Goal: Task Accomplishment & Management: Complete application form

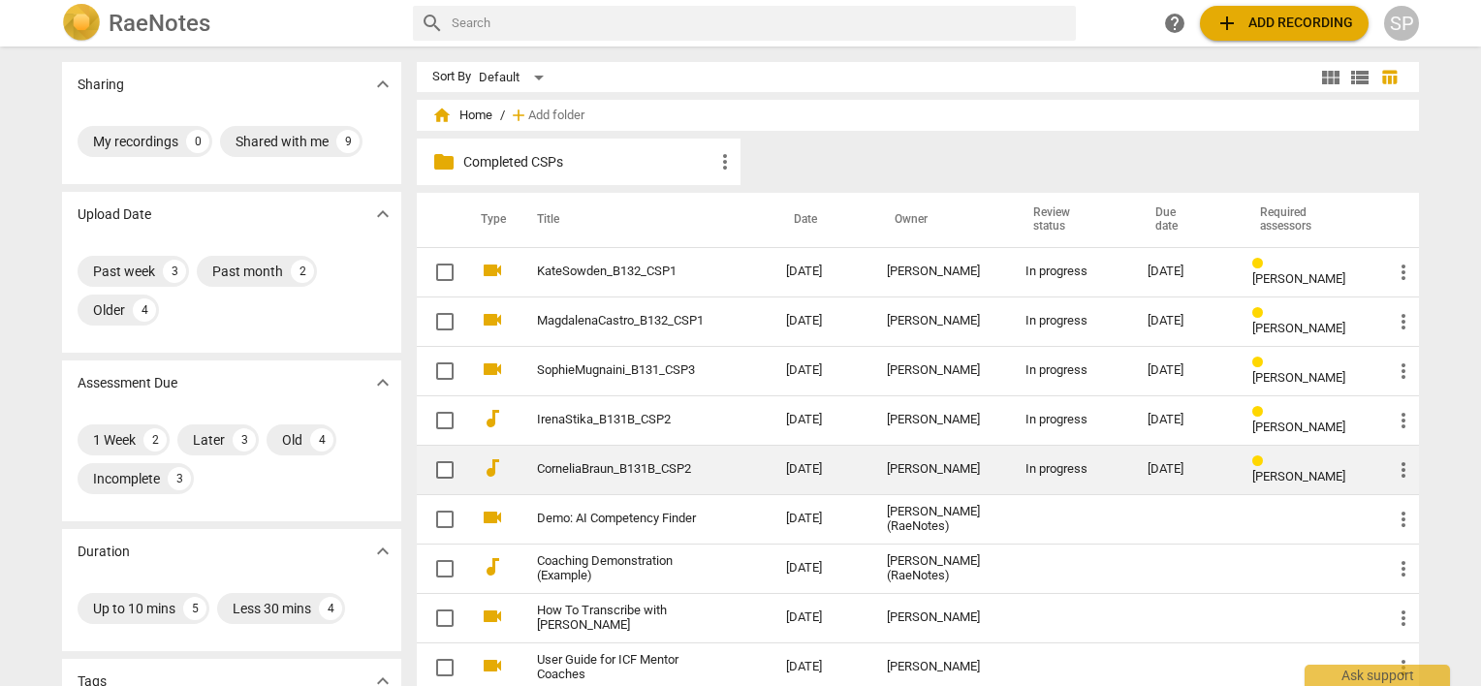
click at [553, 467] on link "CorneliaBraun_B131B_CSP2" at bounding box center [626, 469] width 179 height 15
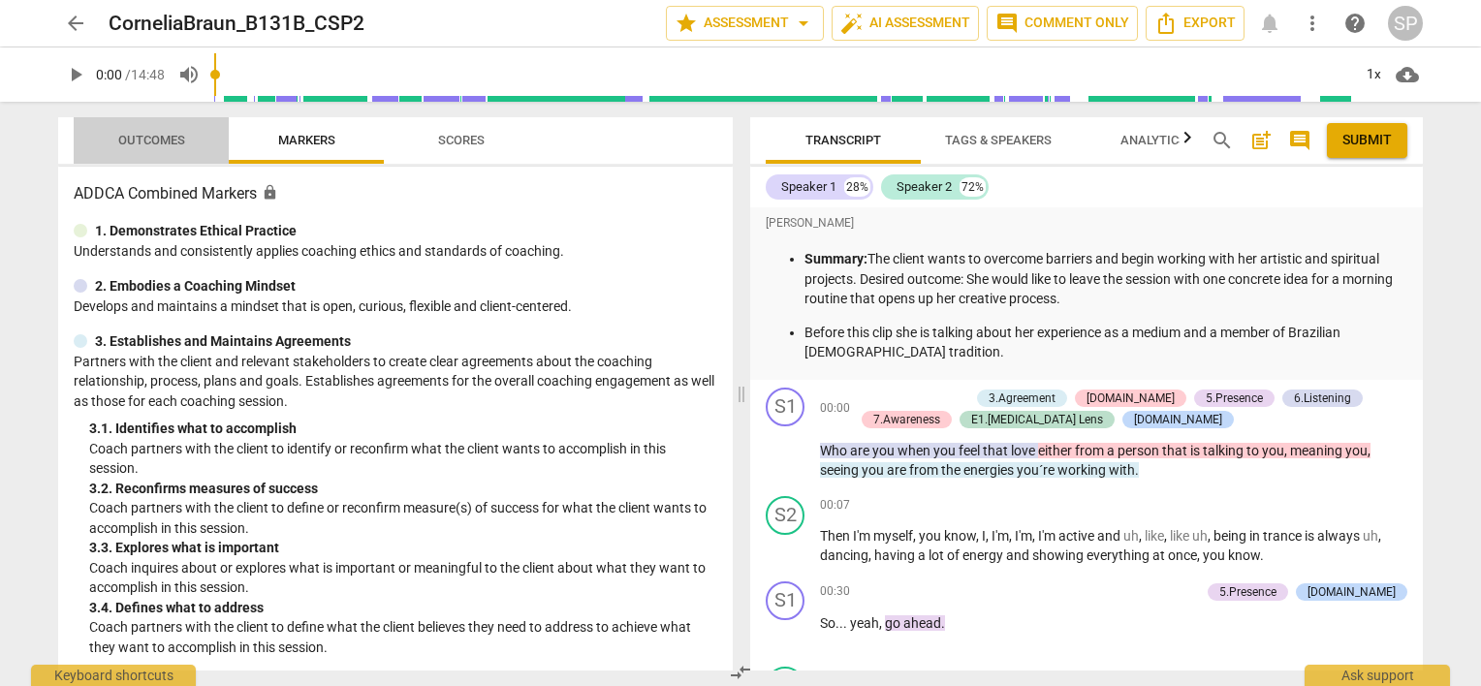
click at [186, 135] on span "Outcomes" at bounding box center [151, 141] width 113 height 26
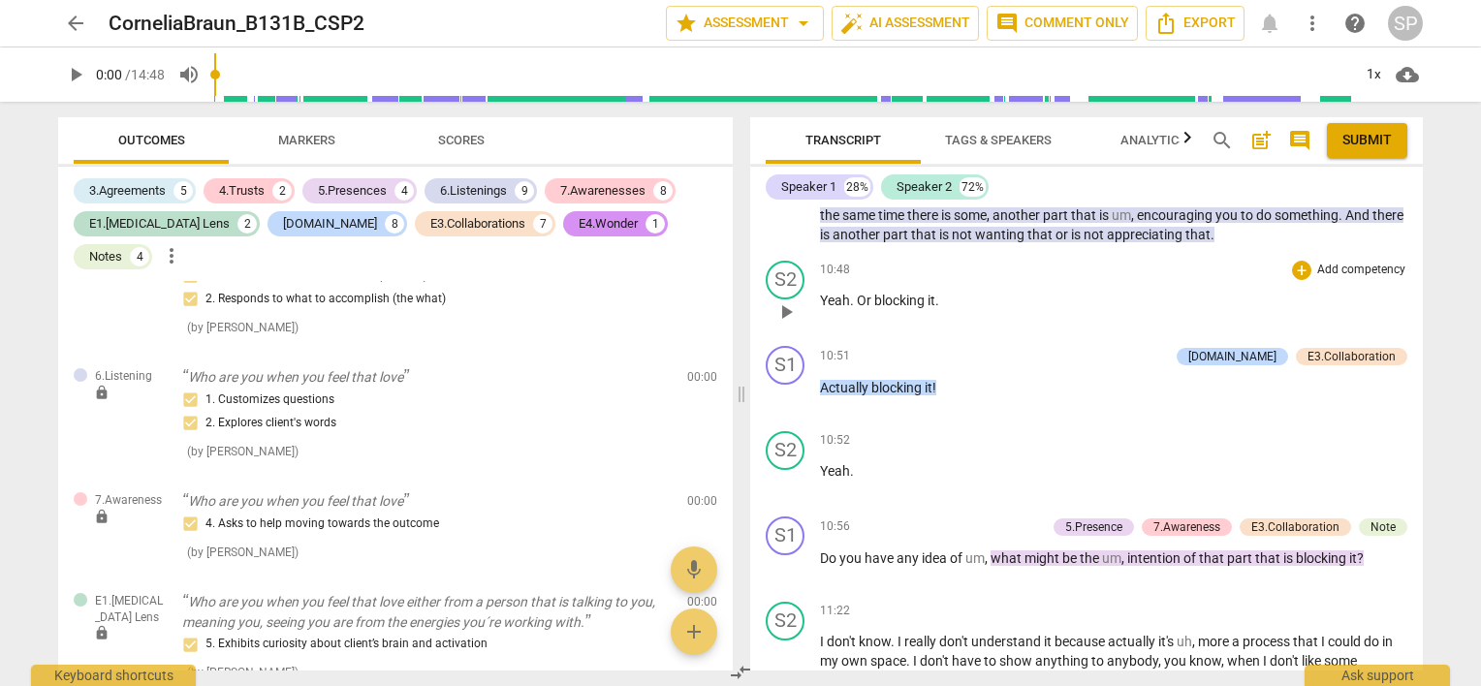
scroll to position [2907, 0]
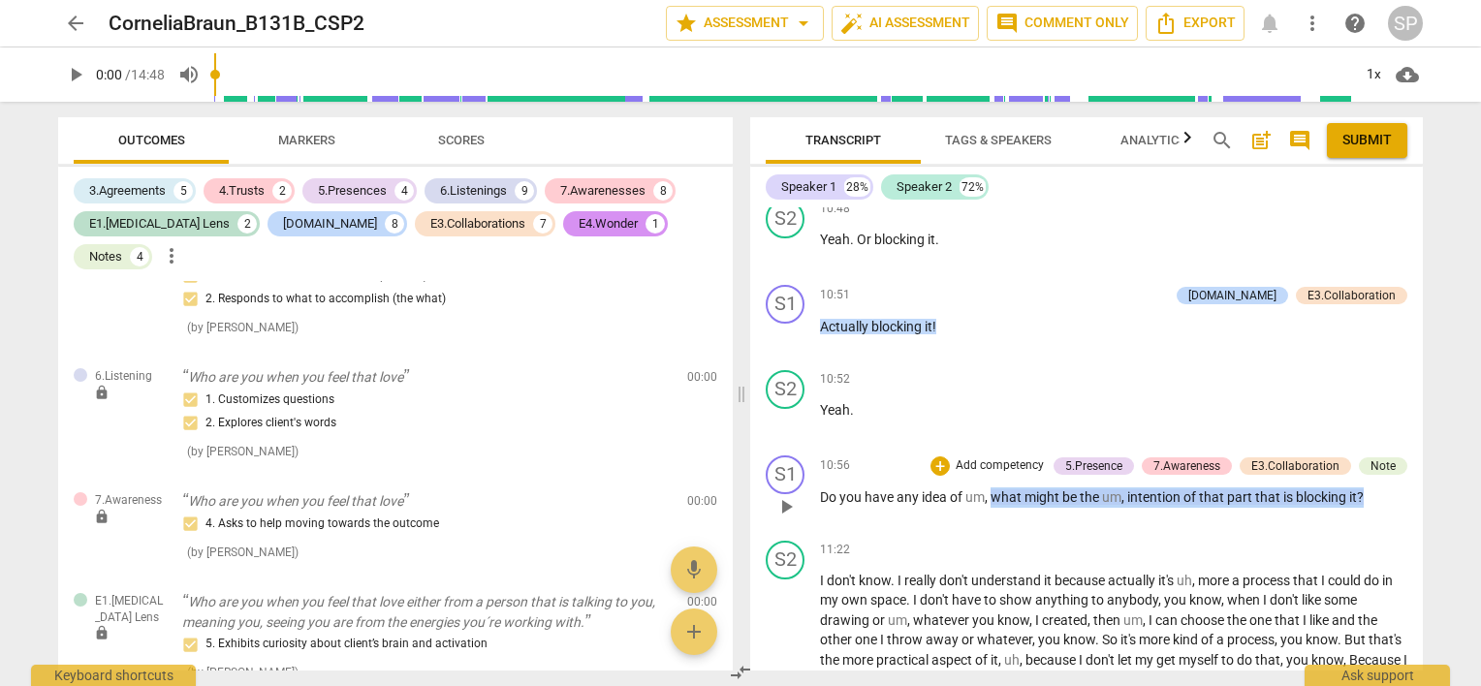
drag, startPoint x: 992, startPoint y: 472, endPoint x: 1363, endPoint y: 470, distance: 371.2
click at [1363, 487] on p "Do you have any idea of um , what might be the um , intention of that part that…" at bounding box center [1113, 497] width 587 height 20
click at [1065, 457] on div "5.Presence" at bounding box center [1093, 465] width 57 height 17
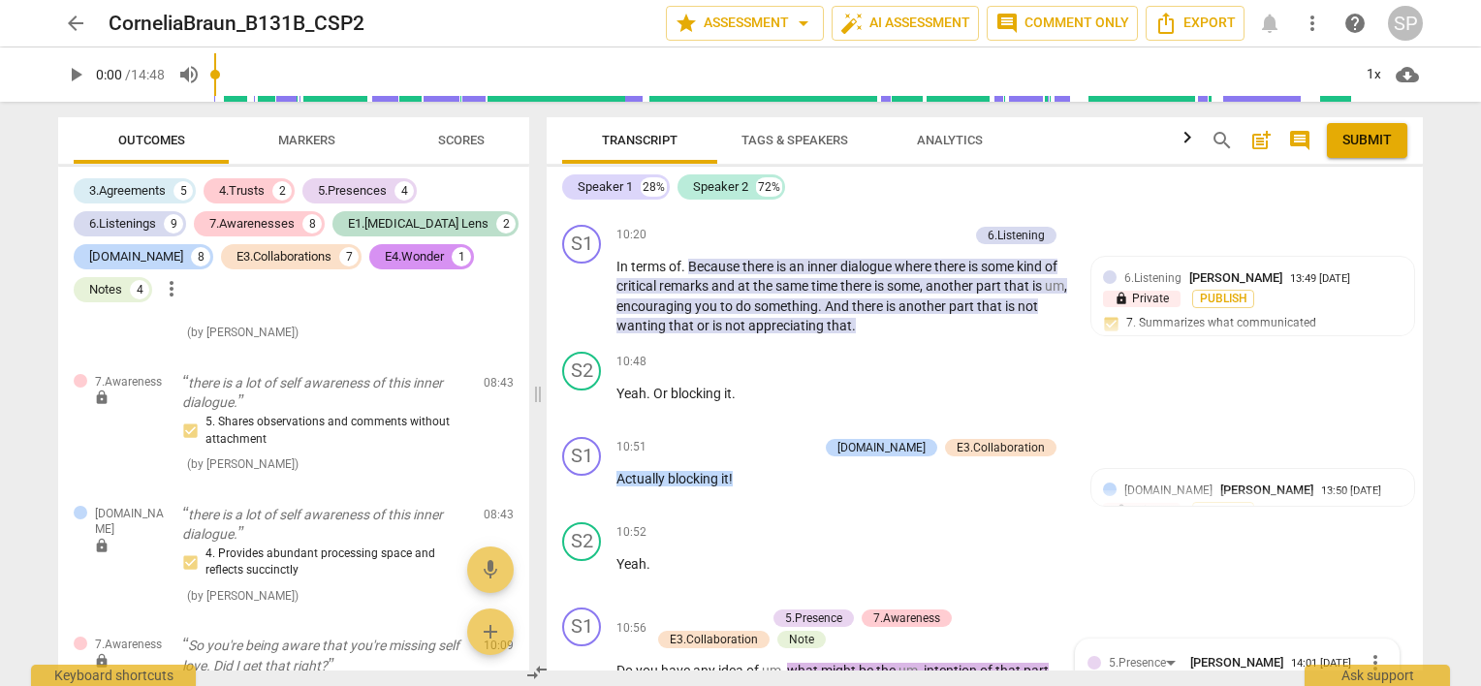
scroll to position [2845, 0]
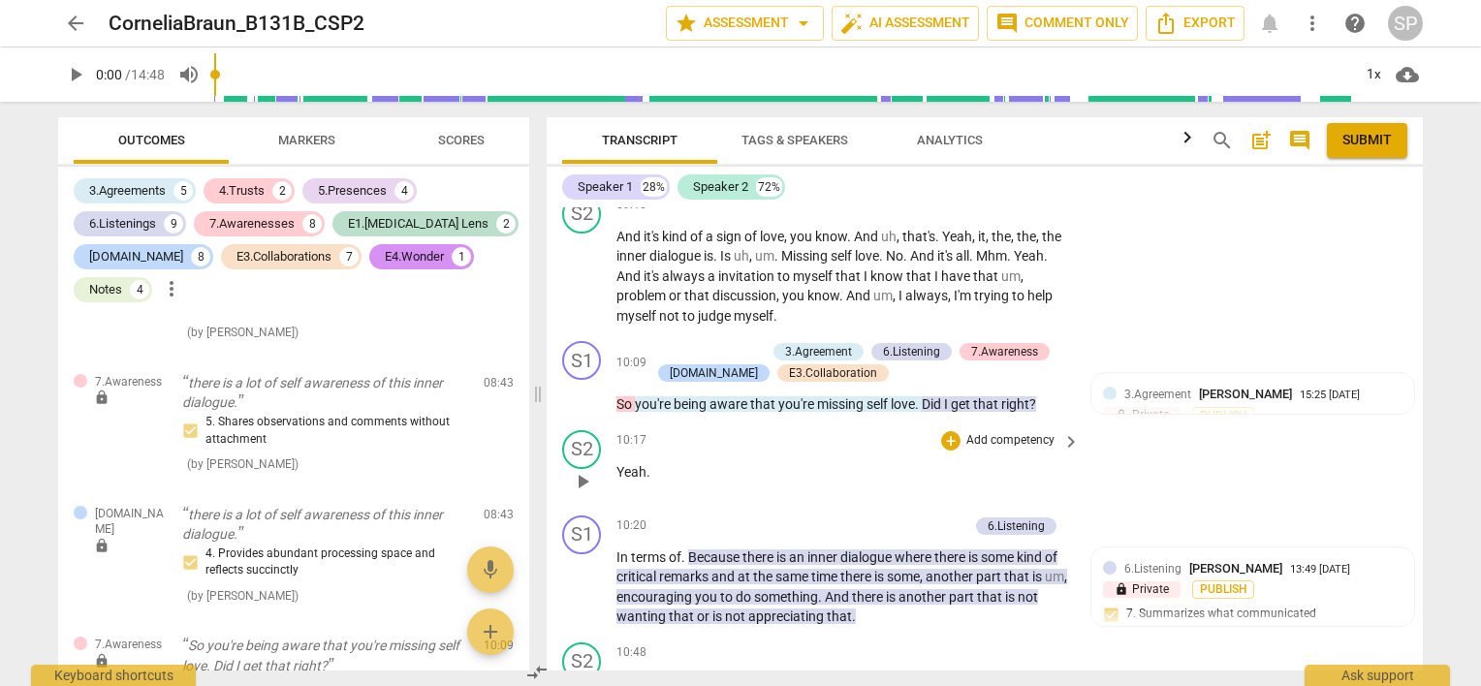
click at [869, 438] on div "10:17 + Add competency keyboard_arrow_right Yeah ." at bounding box center [848, 465] width 465 height 70
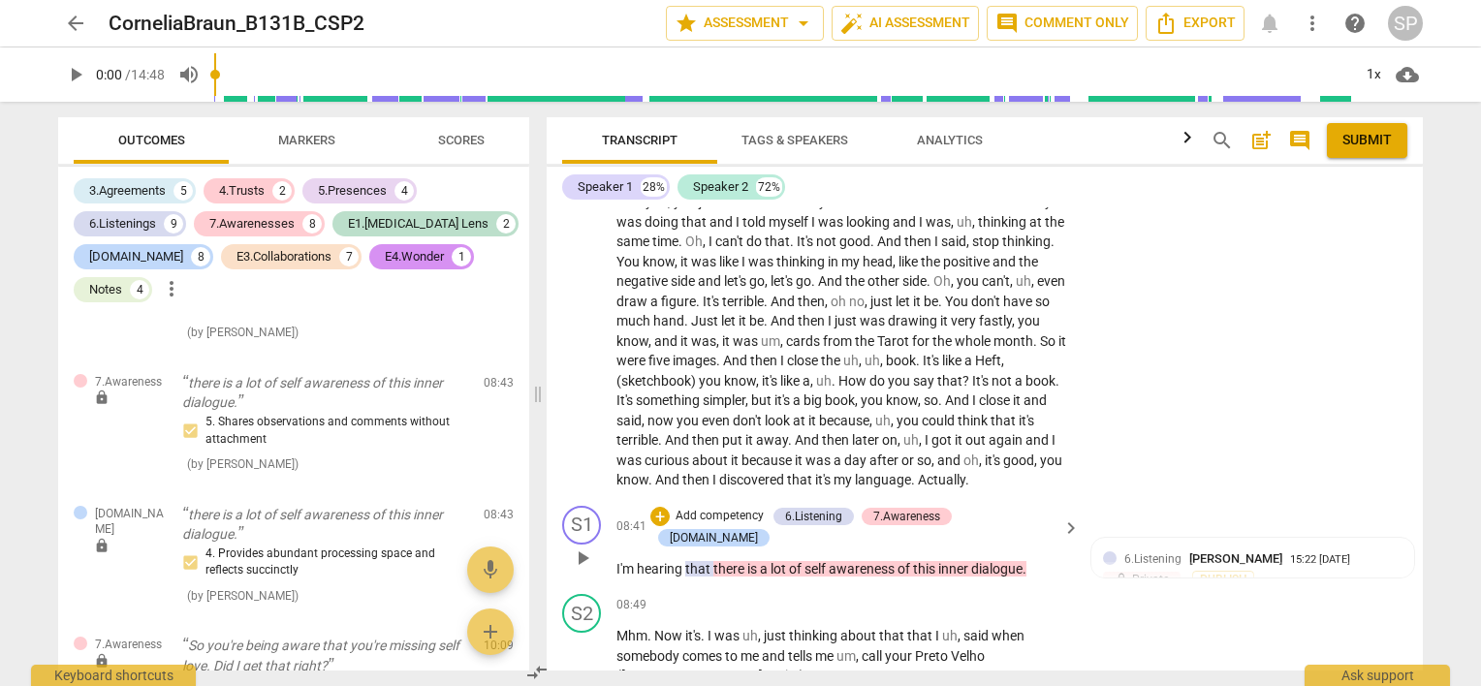
scroll to position [2350, 0]
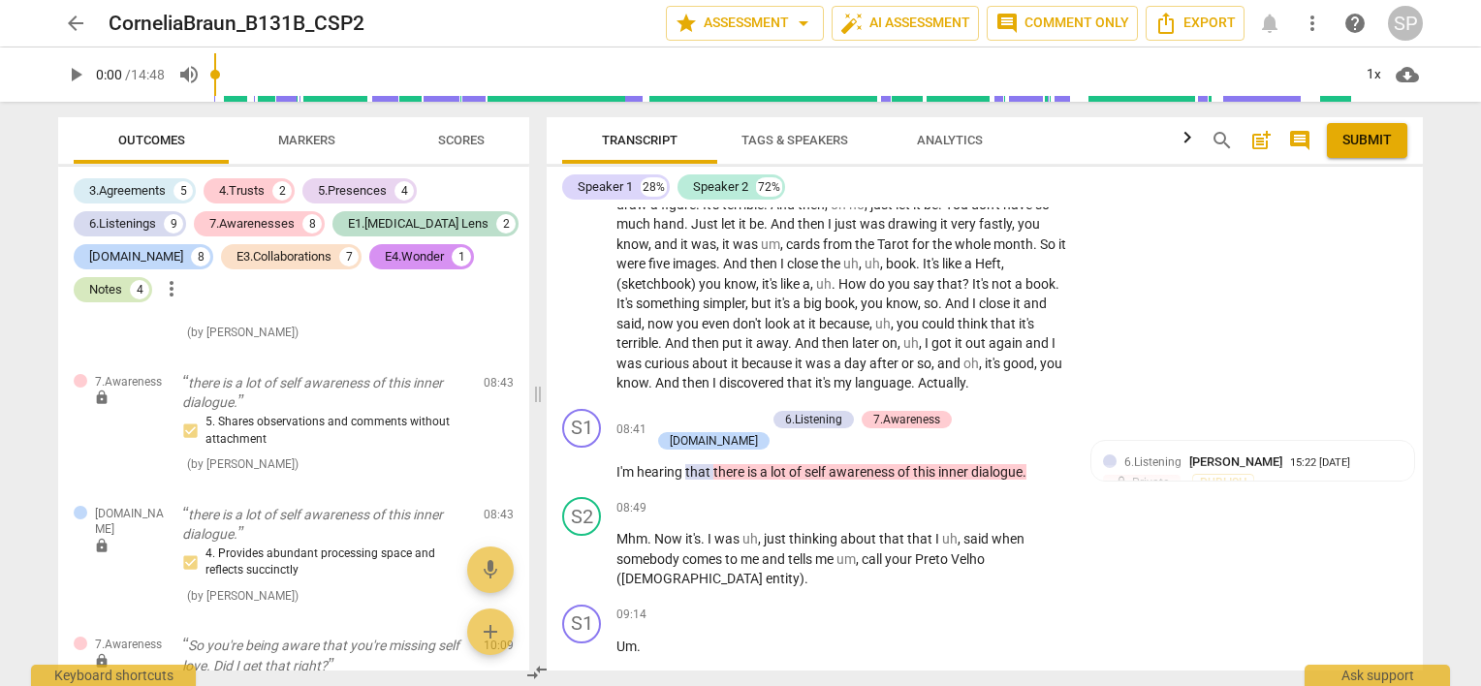
click at [110, 293] on div "Notes" at bounding box center [105, 289] width 33 height 19
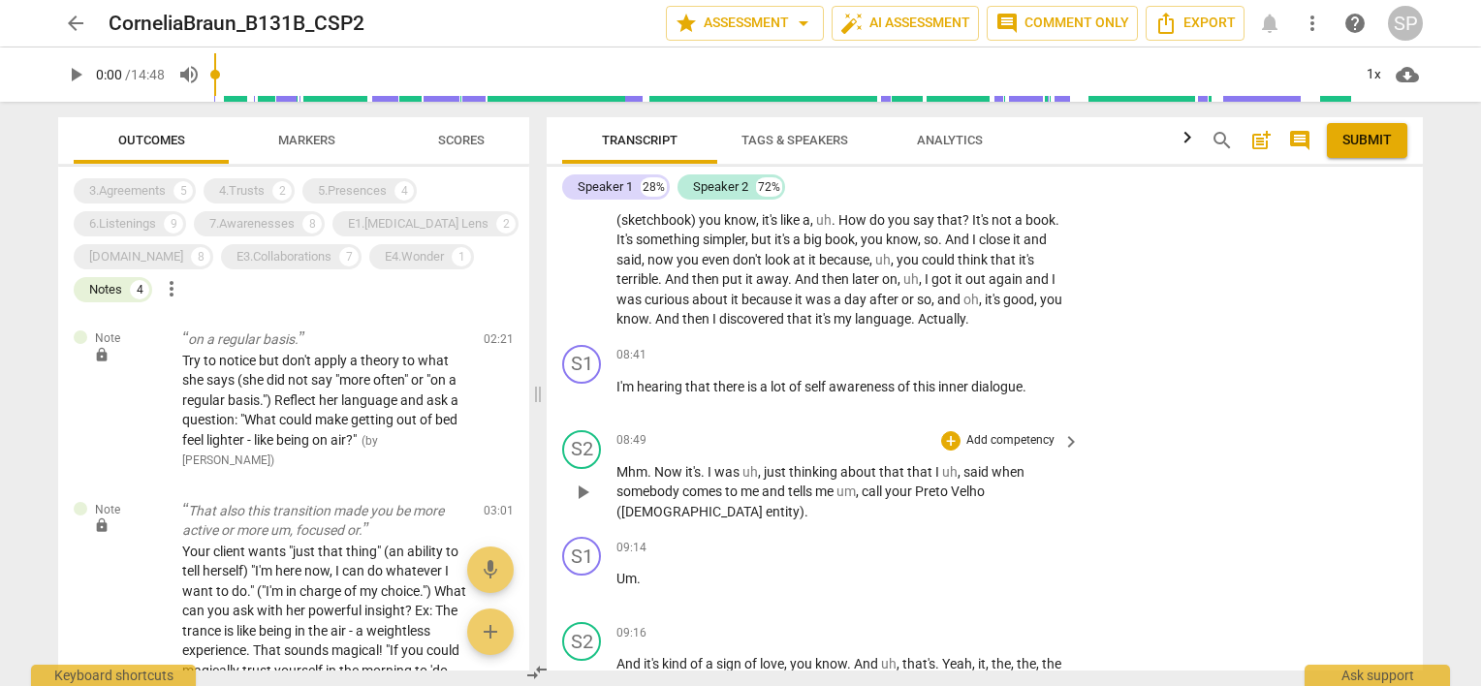
scroll to position [2168, 0]
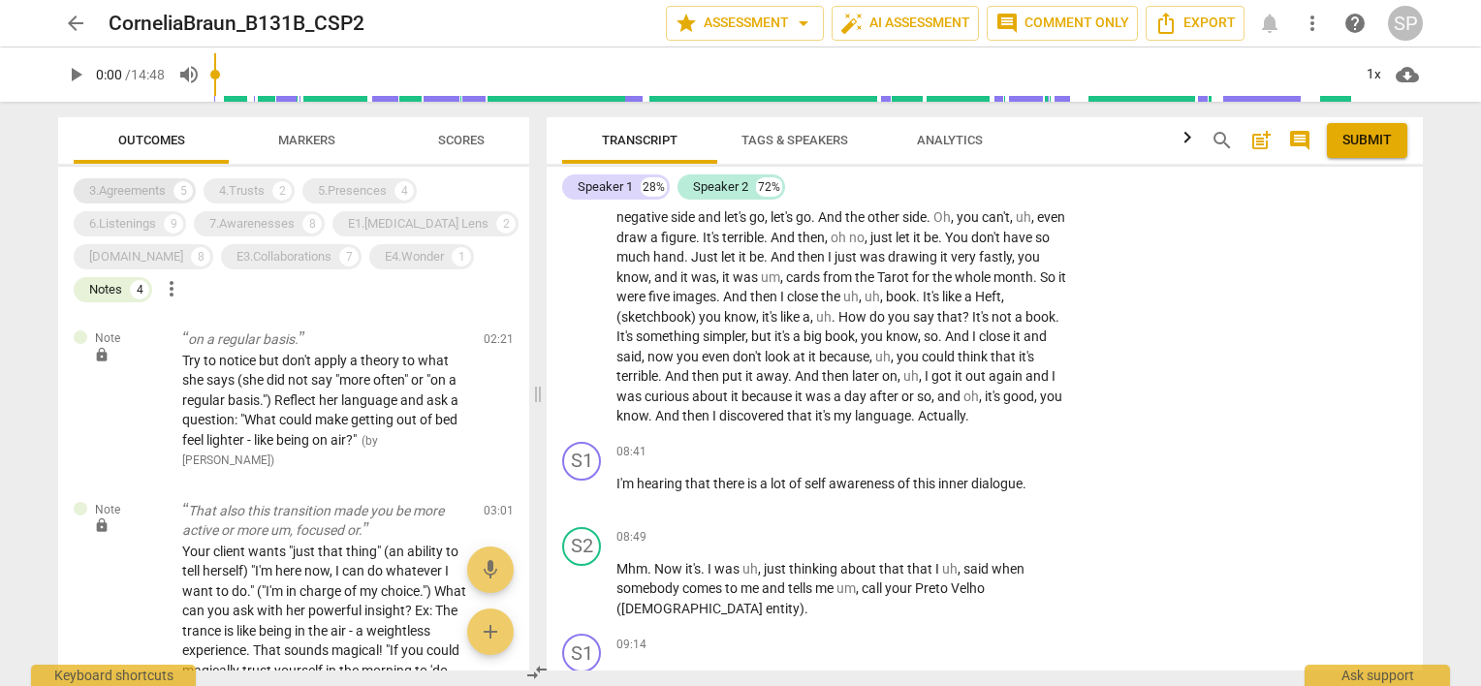
click at [169, 196] on div "3.Agreements 5" at bounding box center [135, 190] width 122 height 25
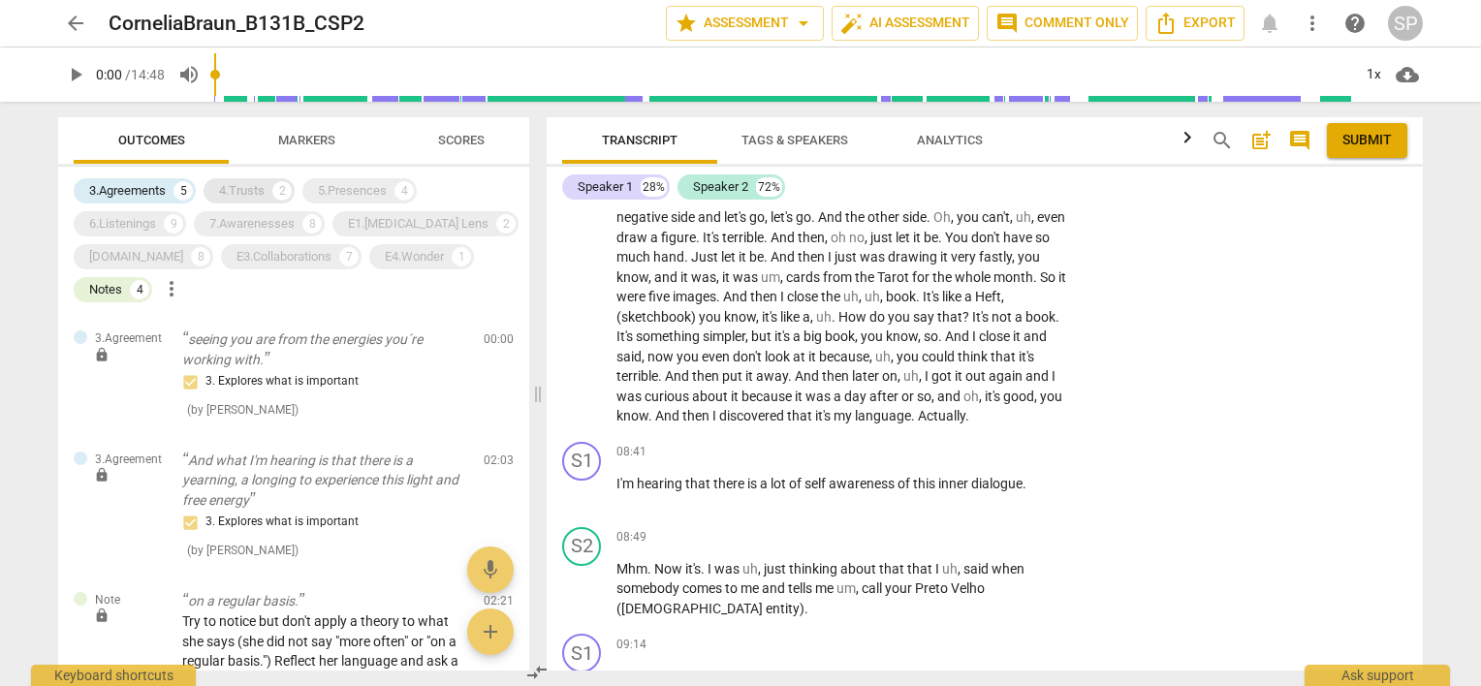
click at [240, 195] on div "4.Trusts" at bounding box center [242, 190] width 46 height 19
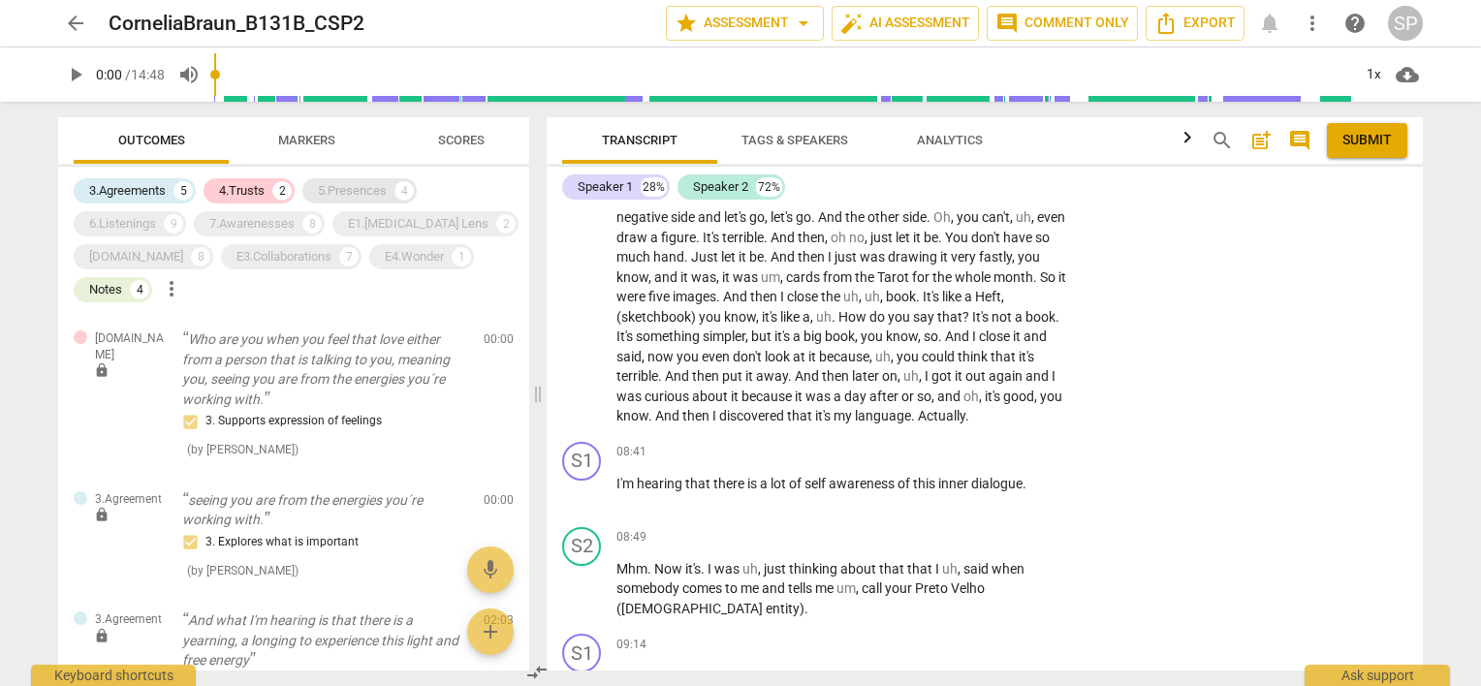
click at [356, 195] on div "5.Presences" at bounding box center [352, 190] width 69 height 19
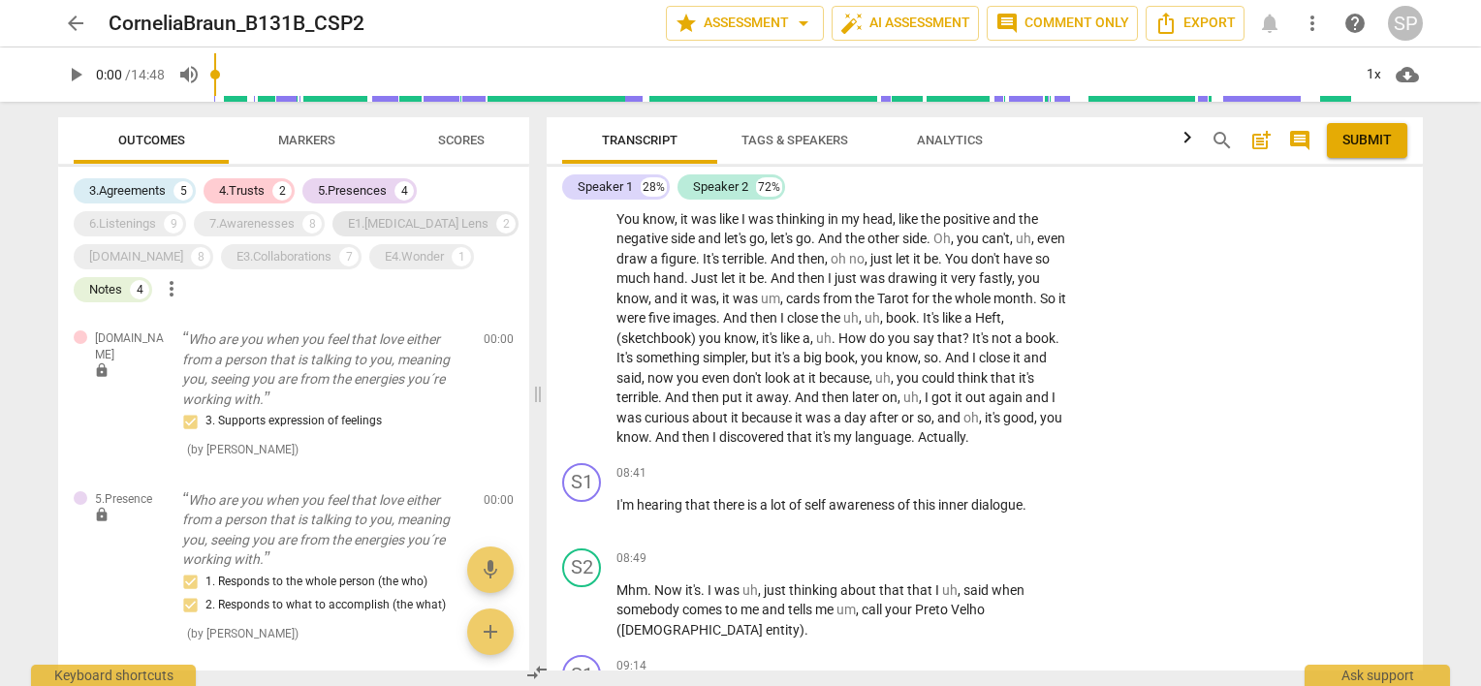
click at [368, 227] on div "E1.[MEDICAL_DATA] Lens" at bounding box center [418, 223] width 141 height 19
click at [277, 230] on div "7.Awarenesses" at bounding box center [251, 223] width 85 height 19
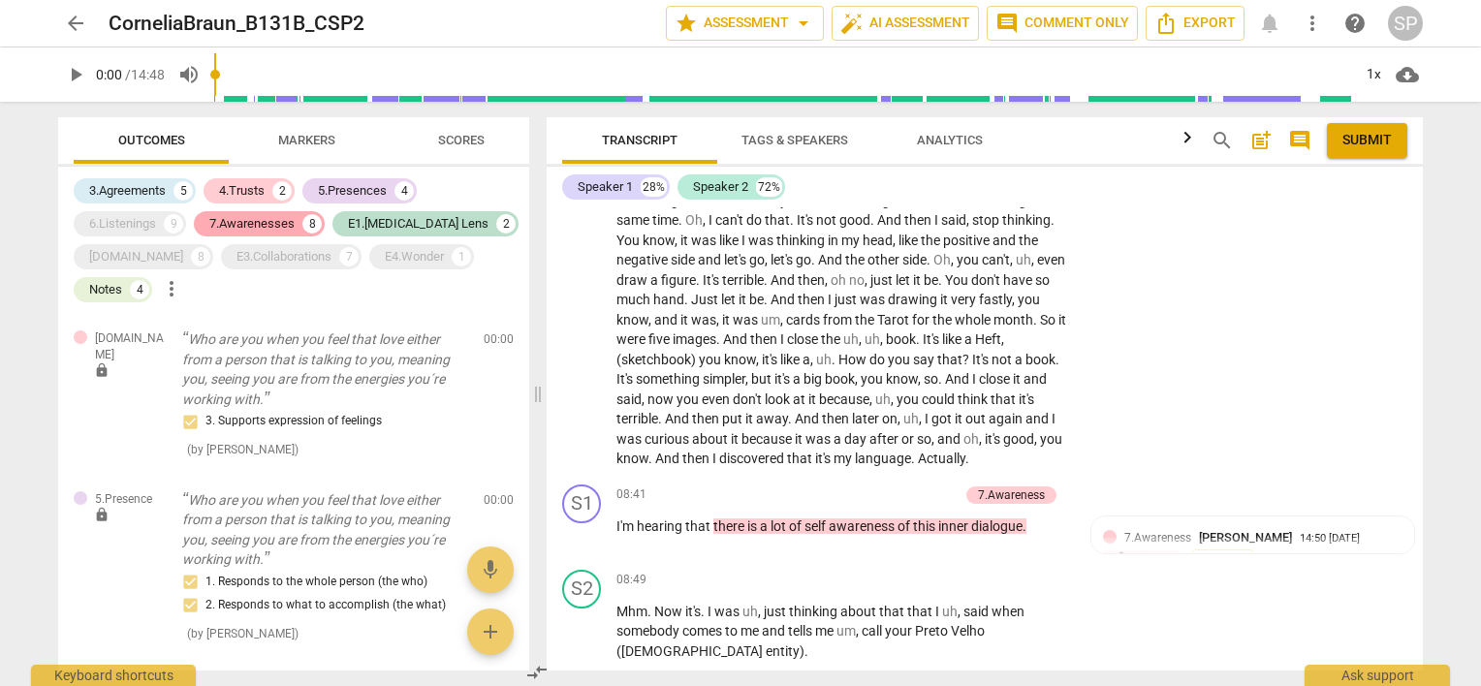
scroll to position [2232, 0]
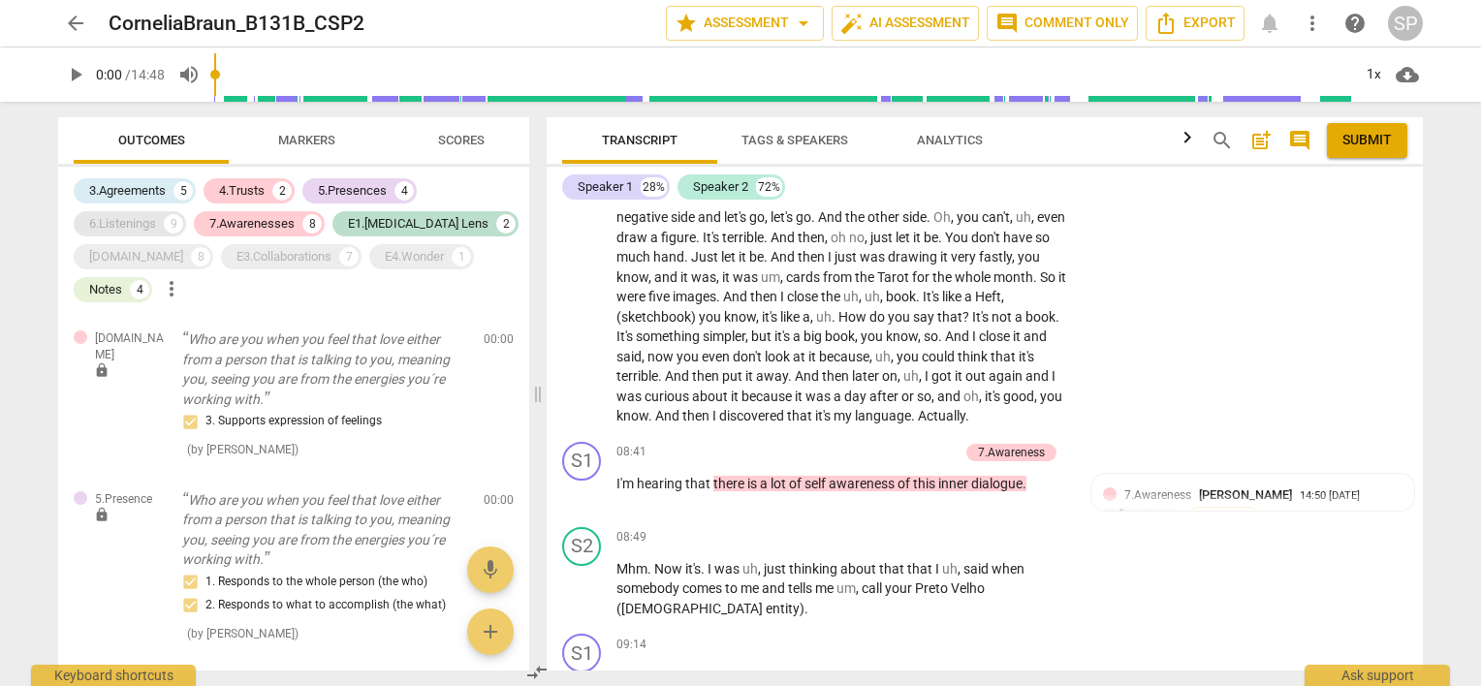
click at [150, 223] on div "6.Listenings" at bounding box center [122, 223] width 67 height 19
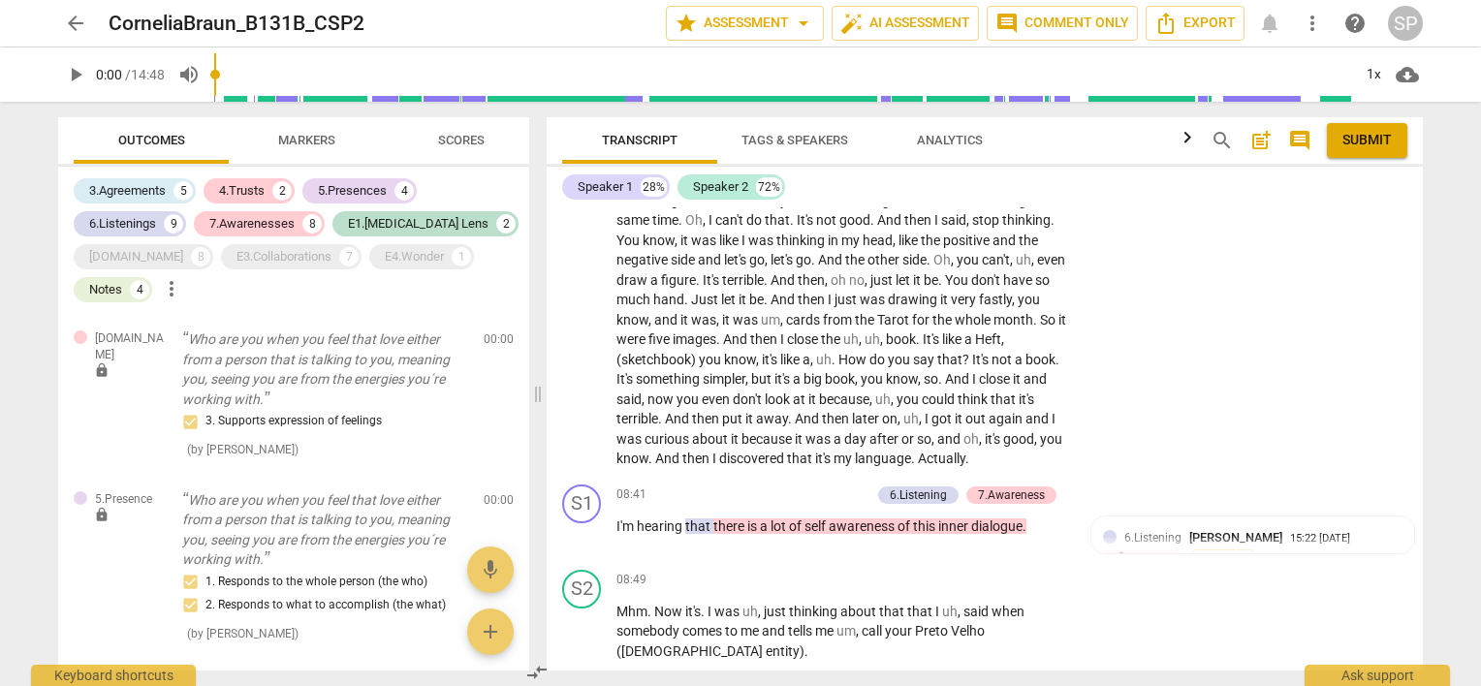
scroll to position [2253, 0]
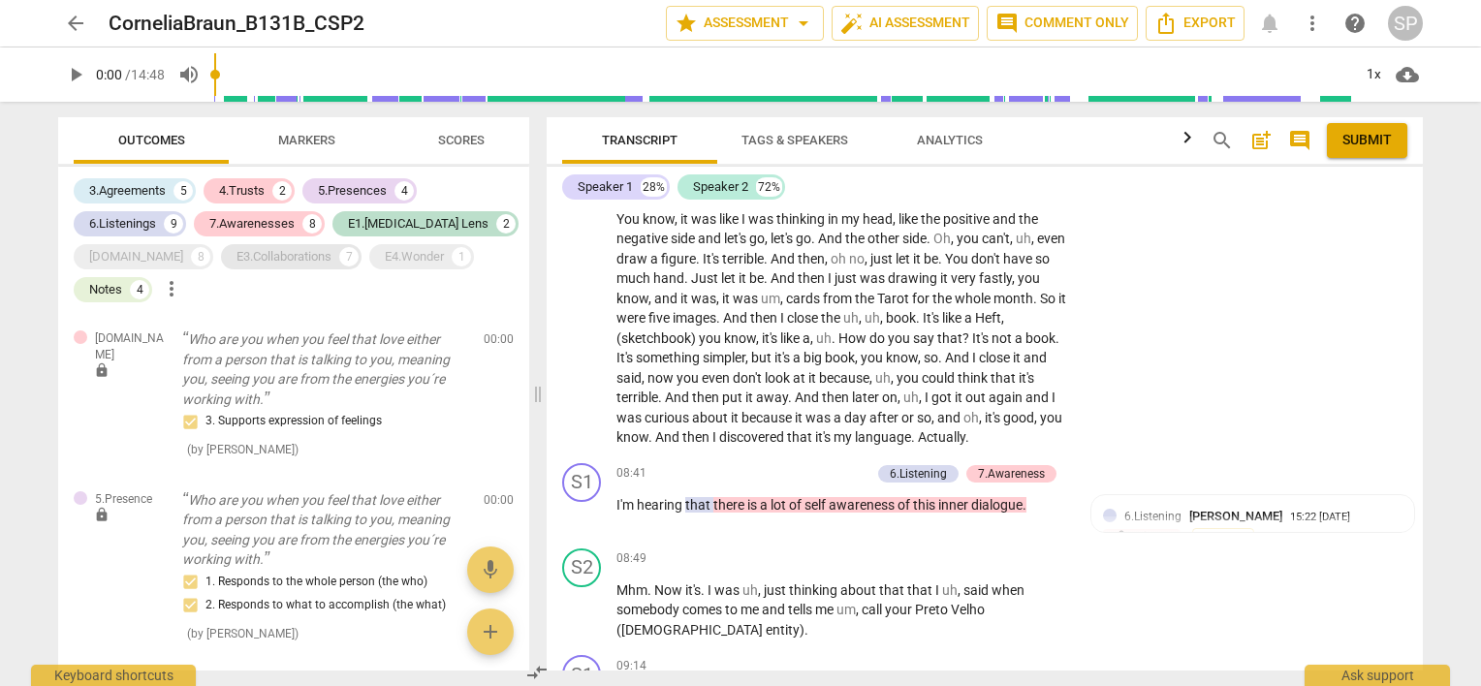
drag, startPoint x: 125, startPoint y: 256, endPoint x: 183, endPoint y: 258, distance: 58.2
click at [126, 256] on div "[DOMAIN_NAME]" at bounding box center [136, 256] width 94 height 19
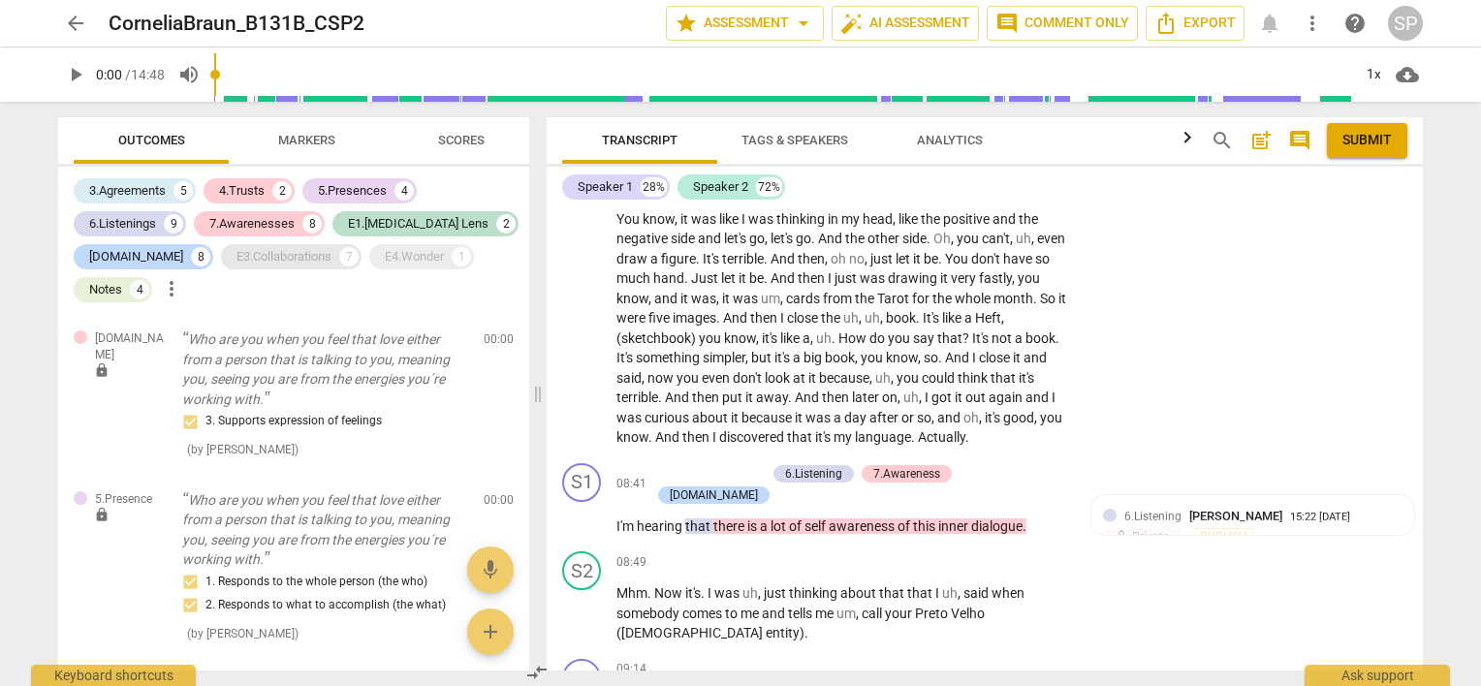
click at [236, 258] on div "E3.Collaborations" at bounding box center [283, 256] width 95 height 19
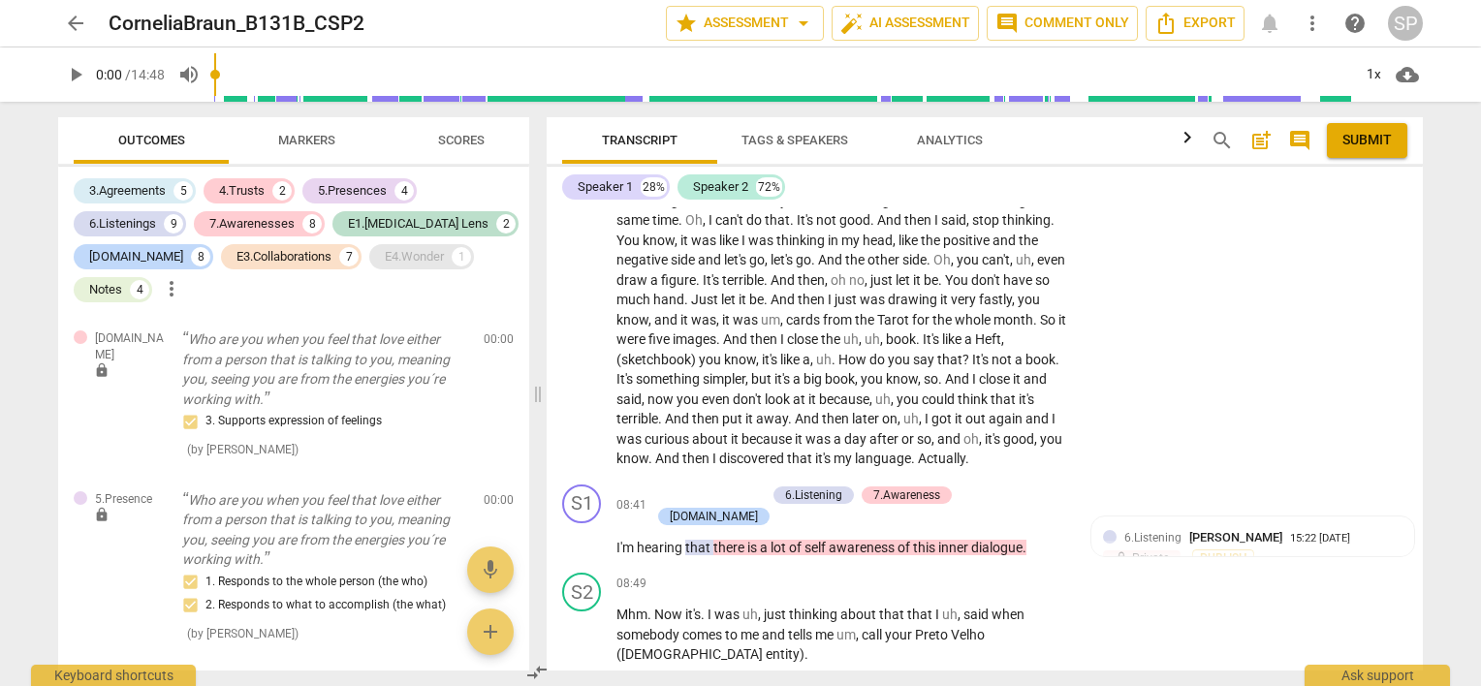
click at [385, 259] on div "E4.Wonder" at bounding box center [414, 256] width 59 height 19
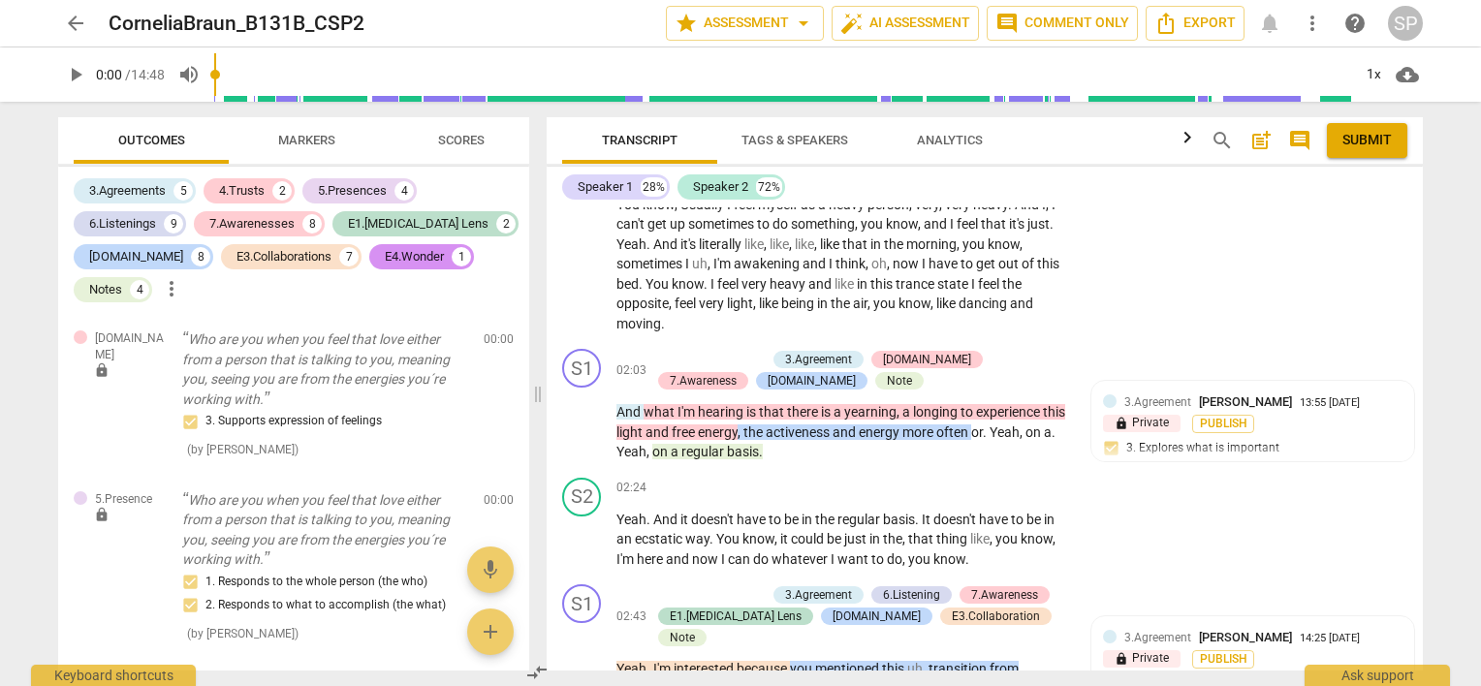
scroll to position [0, 0]
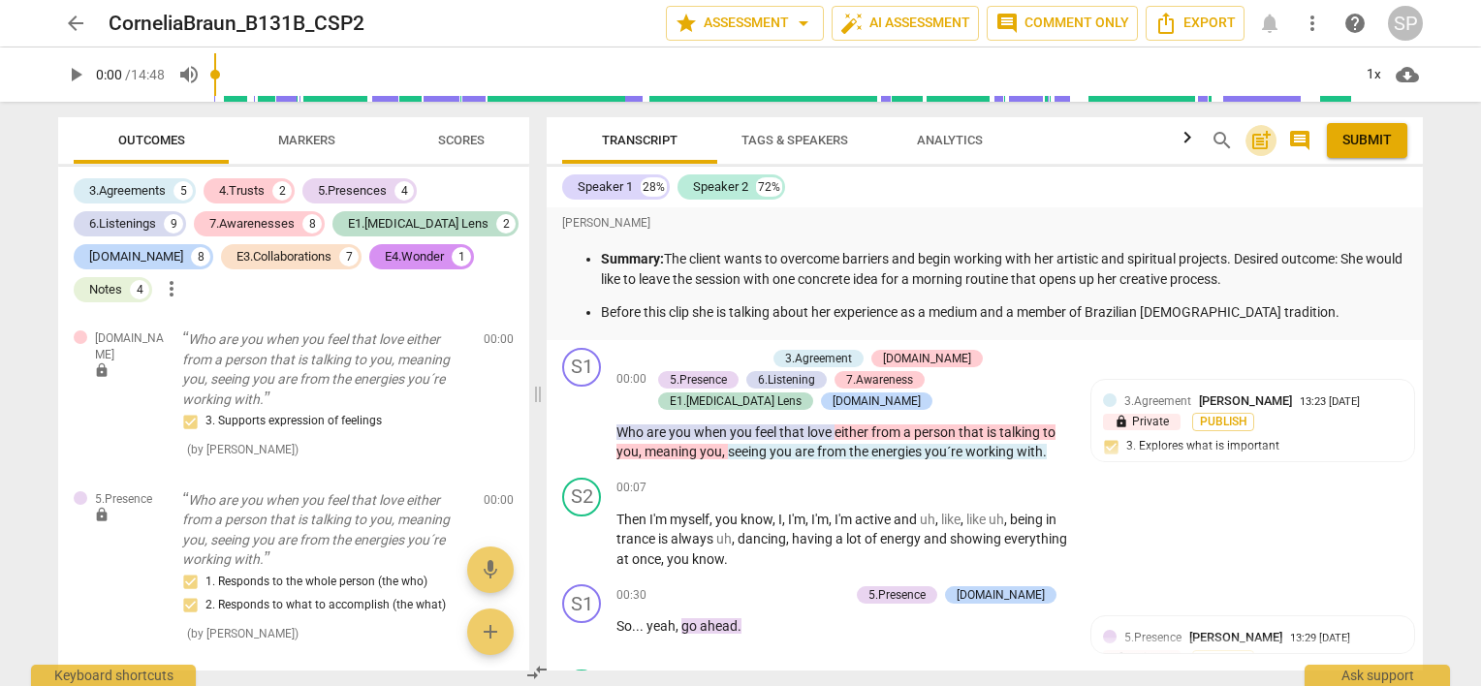
click at [1259, 145] on span "post_add" at bounding box center [1260, 140] width 23 height 23
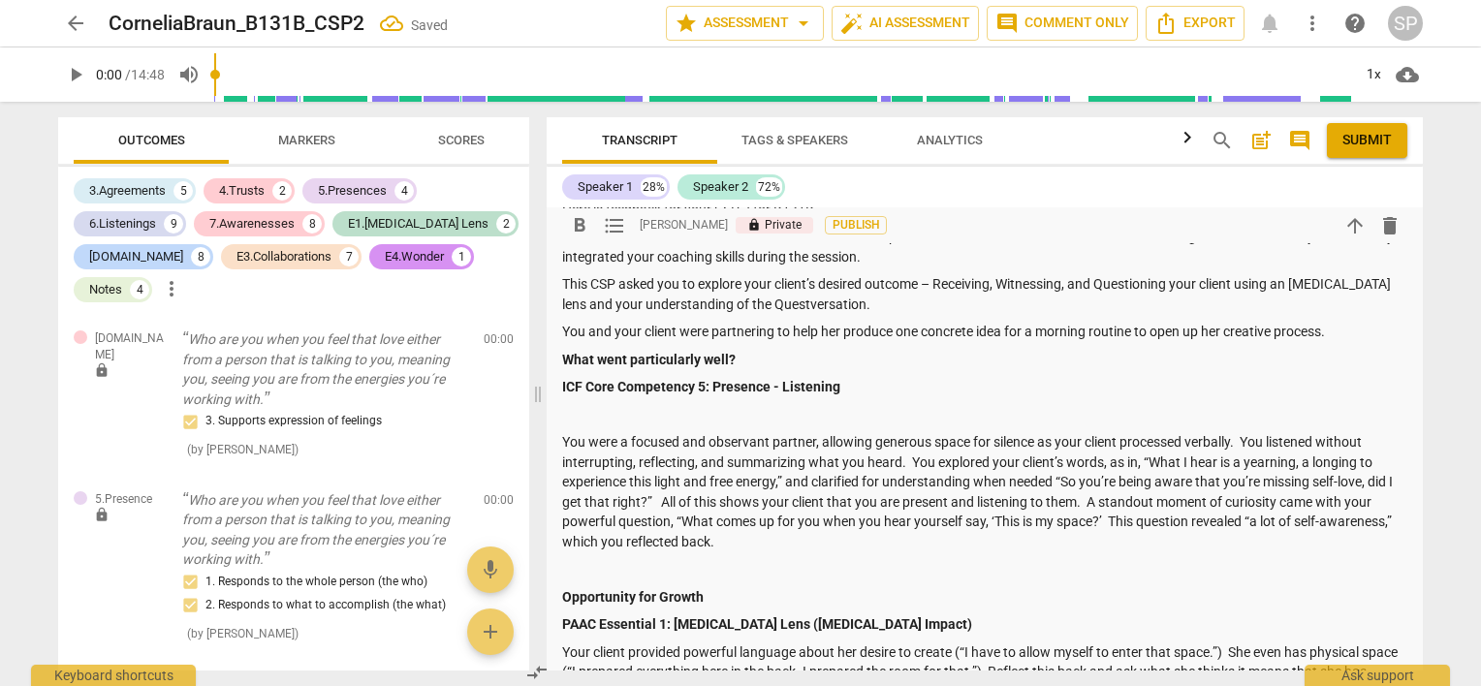
scroll to position [204, 0]
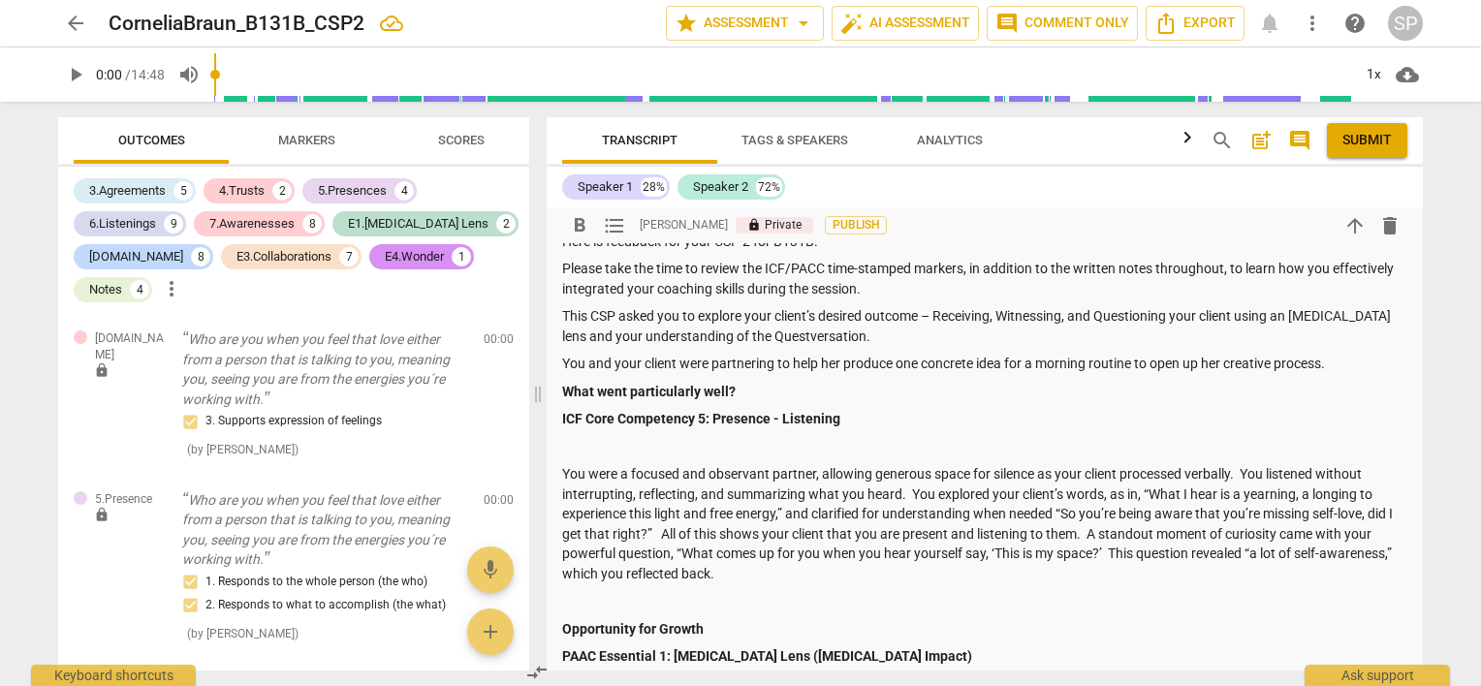
click at [612, 446] on p at bounding box center [984, 447] width 845 height 20
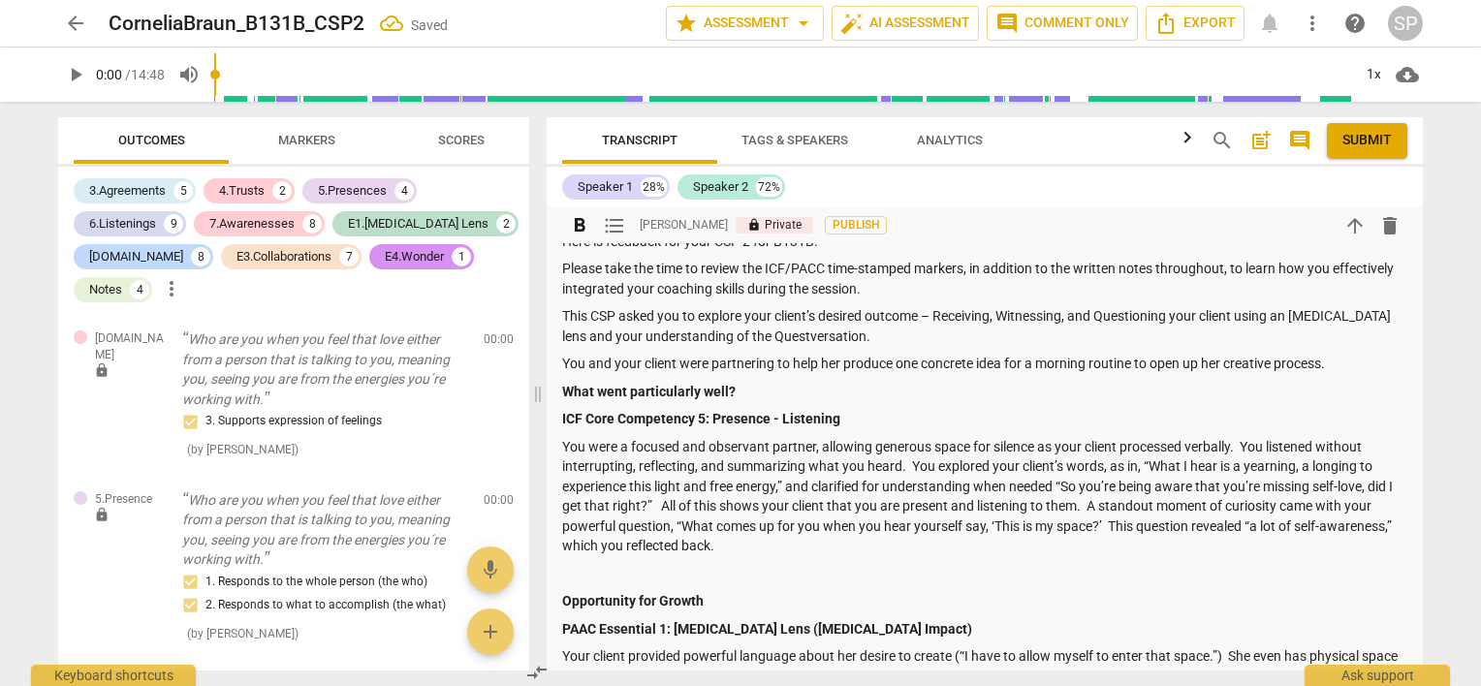
click at [576, 570] on p at bounding box center [984, 574] width 845 height 20
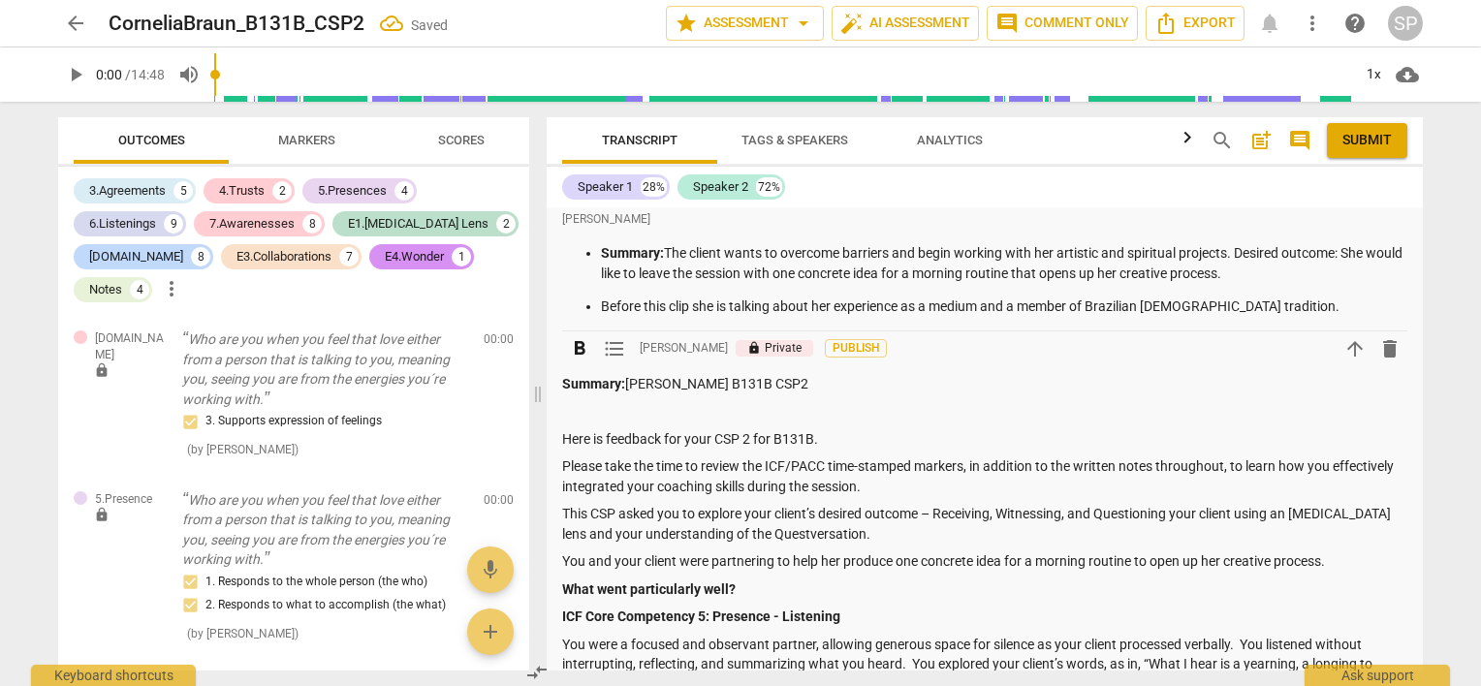
scroll to position [0, 0]
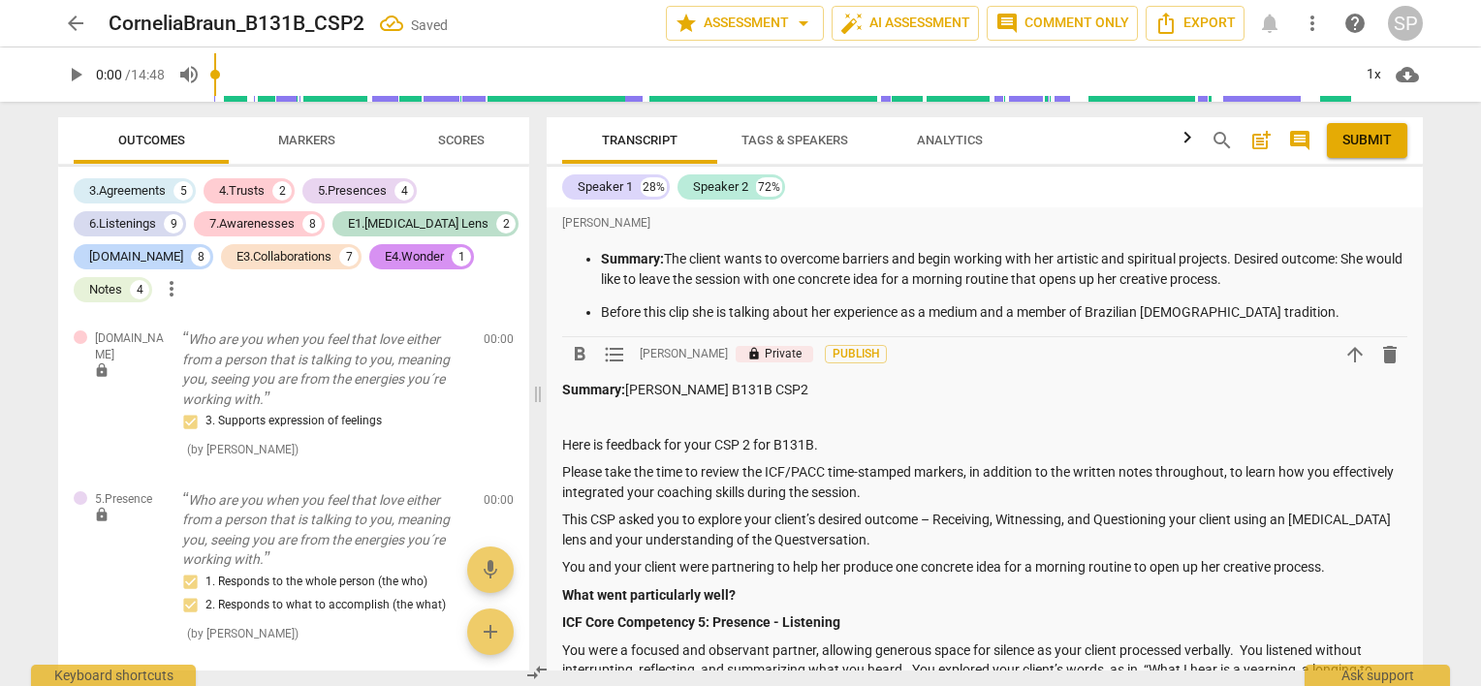
click at [591, 408] on p at bounding box center [984, 417] width 845 height 20
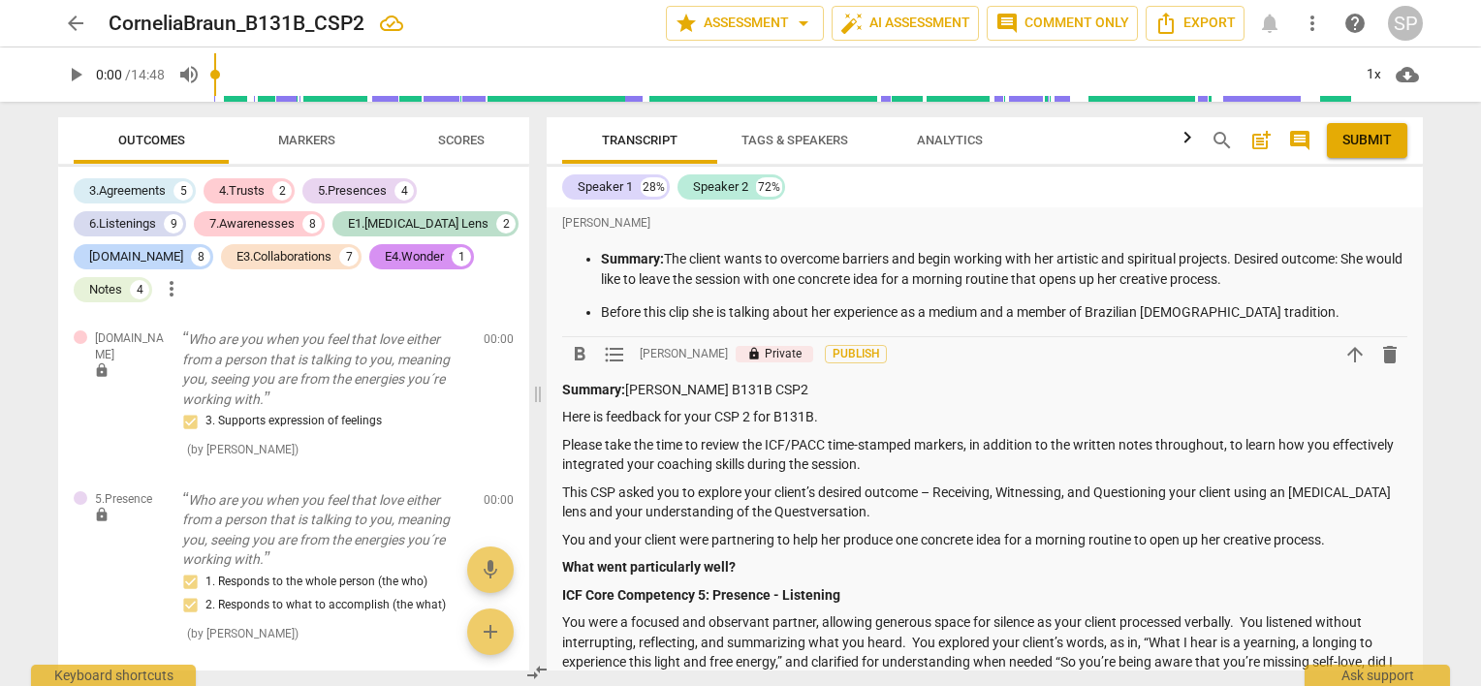
click at [1276, 620] on p "You were a focused and observant partner, allowing generous space for silence a…" at bounding box center [984, 671] width 845 height 119
click at [1390, 624] on p "You were a focused and observant partner, allowing generous space for silence a…" at bounding box center [984, 671] width 845 height 119
click at [745, 643] on p "You were a focused and observant partner, allowing generous space for silence a…" at bounding box center [984, 671] width 845 height 119
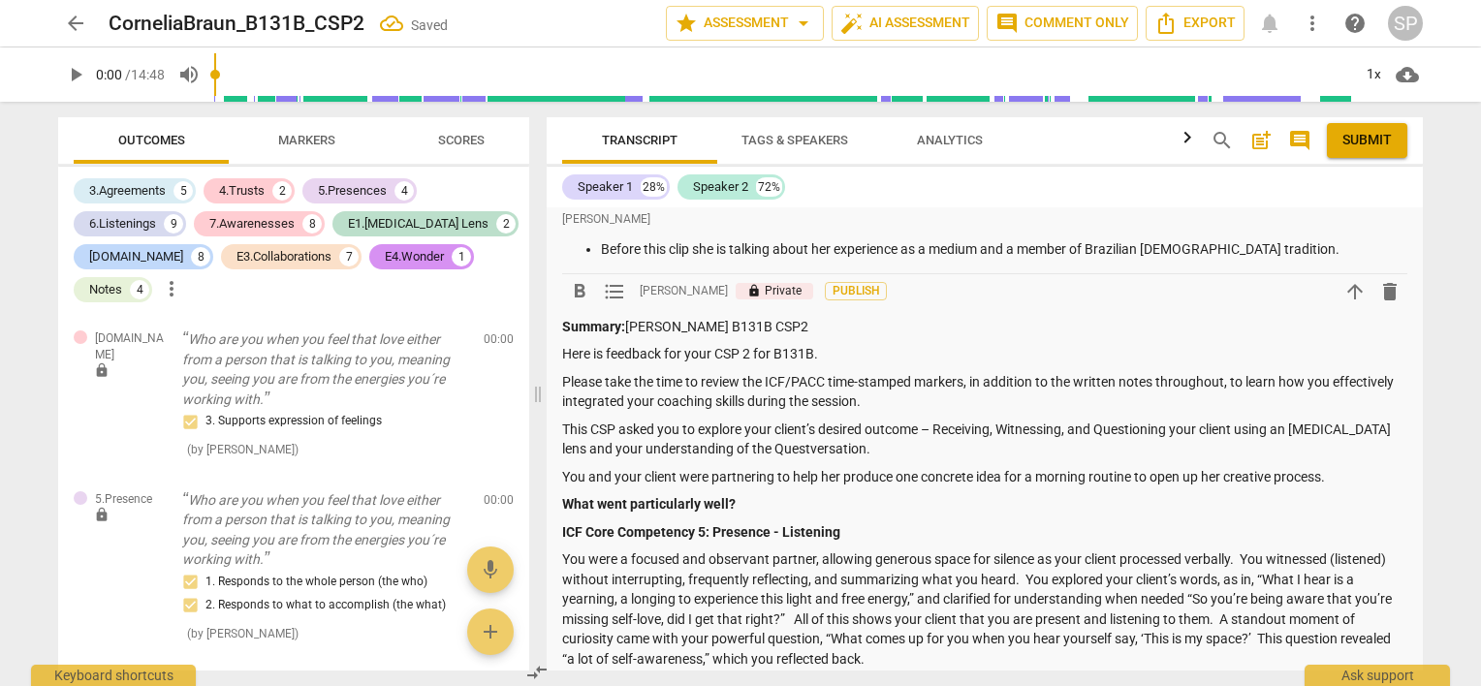
scroll to position [97, 0]
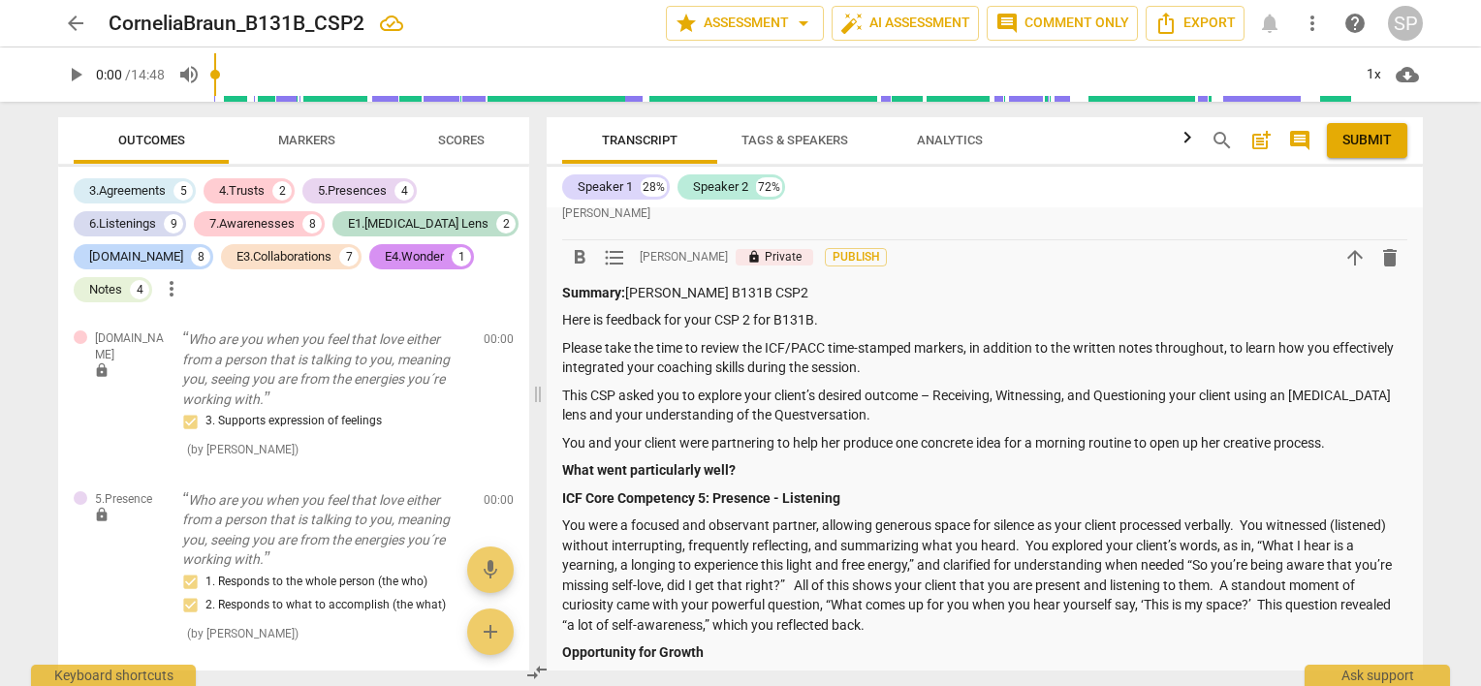
click at [1083, 547] on p "You were a focused and observant partner, allowing generous space for silence a…" at bounding box center [984, 575] width 845 height 119
click at [934, 586] on p "You were a focused and observant partner, allowing generous space for silence a…" at bounding box center [984, 575] width 845 height 119
click at [620, 547] on p "You were a focused and observant partner, allowing generous space for silence a…" at bounding box center [984, 575] width 845 height 119
click at [1035, 583] on p "You were a focused and observant partner, allowing generous space for silence a…" at bounding box center [984, 575] width 845 height 119
click at [793, 625] on p "You were a focused and observant partner, allowing generous space for silence a…" at bounding box center [984, 575] width 845 height 119
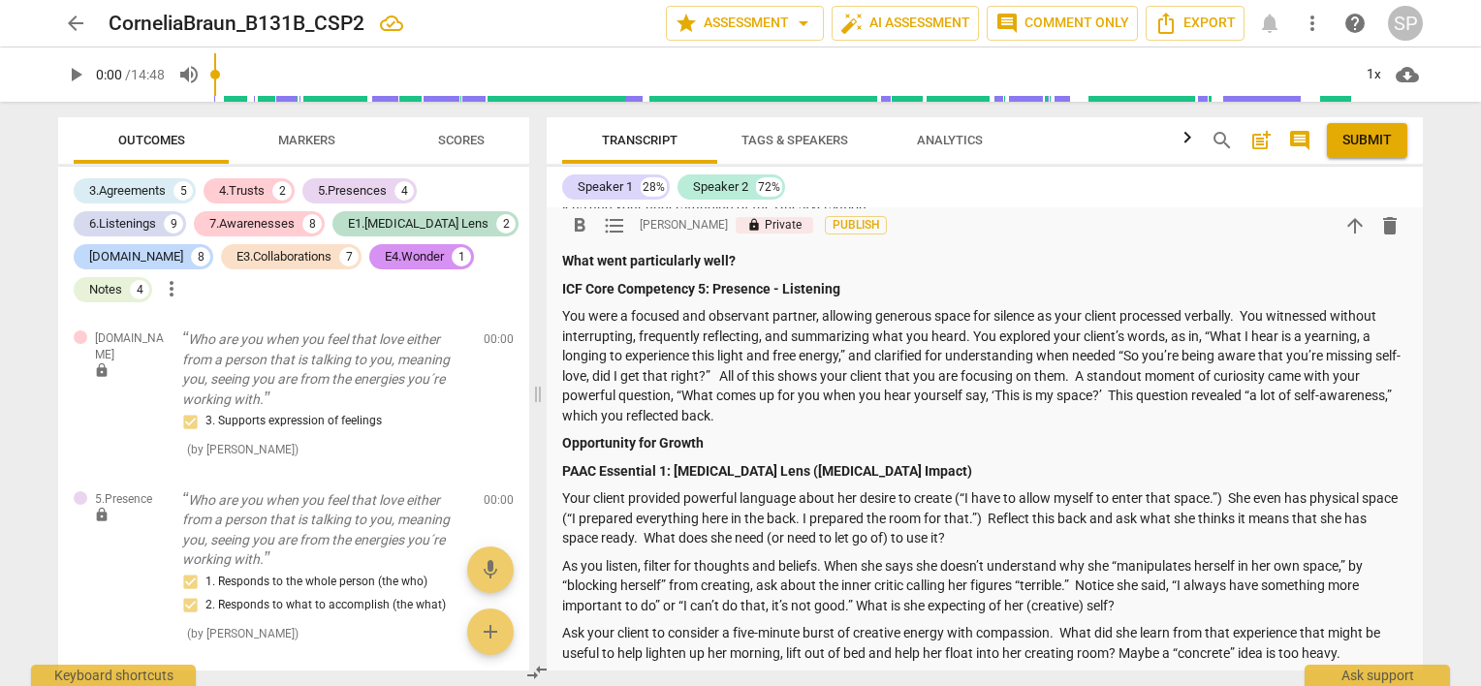
scroll to position [291, 0]
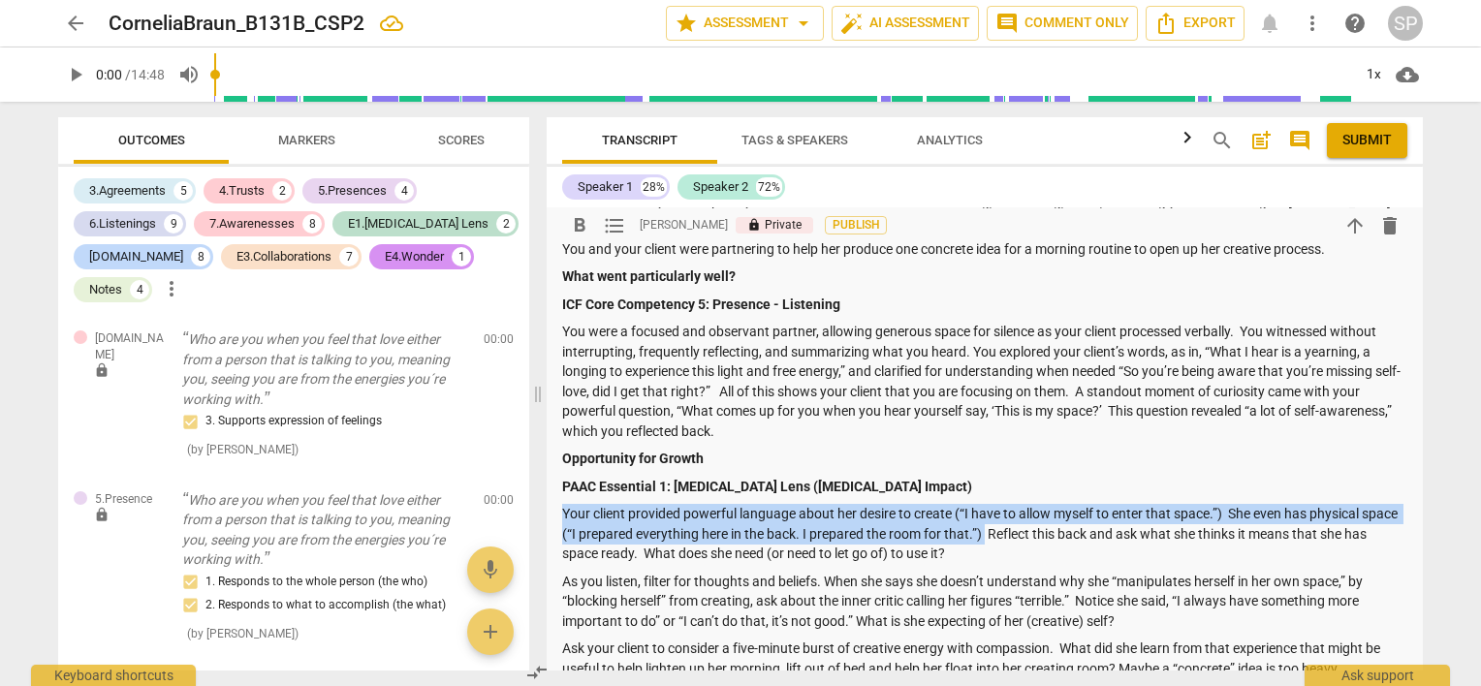
drag, startPoint x: 562, startPoint y: 514, endPoint x: 1024, endPoint y: 532, distance: 462.6
click at [1024, 532] on p "Your client provided powerful language about her desire to create (“I have to a…" at bounding box center [984, 534] width 845 height 60
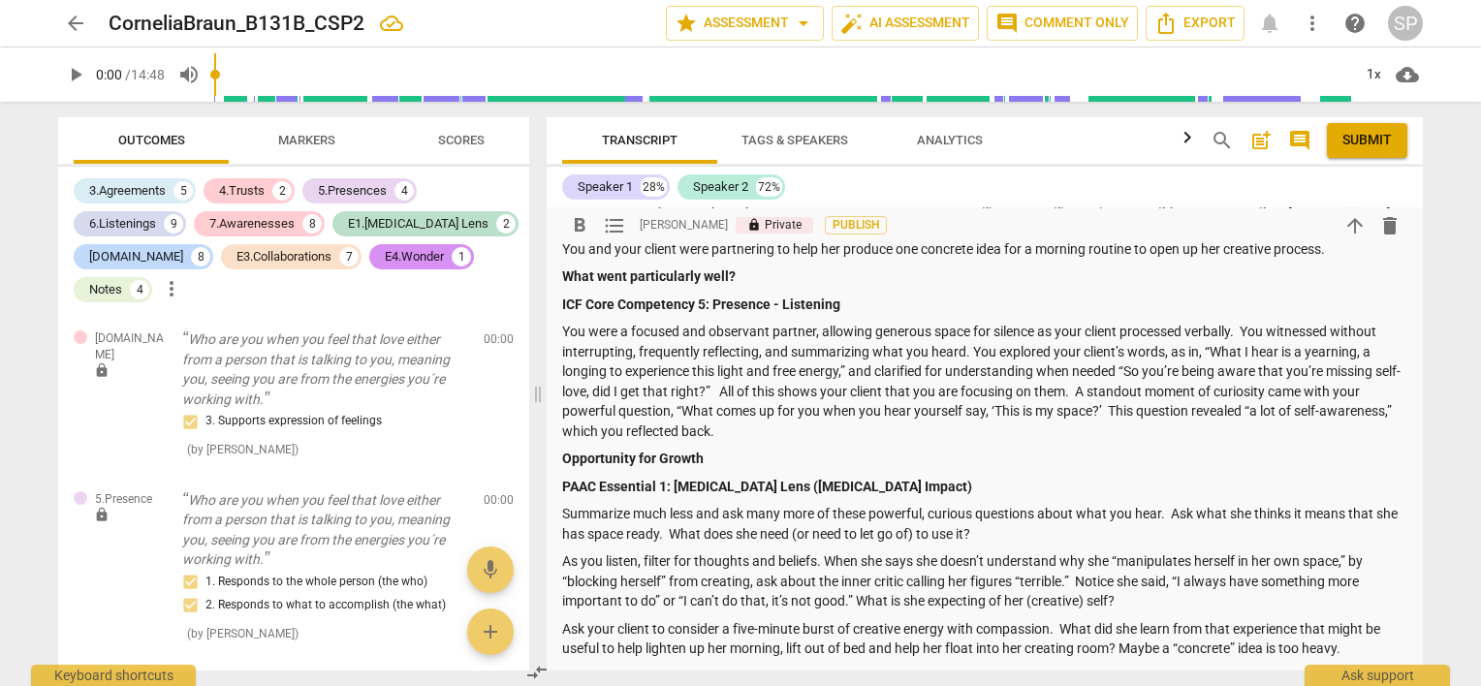
click at [1252, 516] on p "Summarize much less and ask many more of these powerful, curious questions abou…" at bounding box center [984, 524] width 845 height 40
click at [640, 539] on p "Summarize much less and ask many more of these powerful, curious questions abou…" at bounding box center [984, 524] width 845 height 40
click at [1039, 534] on p "Summarize much less and ask many more of these powerful, curious questions abou…" at bounding box center [984, 524] width 845 height 40
click at [1236, 512] on p "Summarize much less and ask many more of these powerful, curious questions abou…" at bounding box center [984, 524] width 845 height 40
click at [1302, 512] on p "Summarize much less and ask many more of these powerful, curious questions abou…" at bounding box center [984, 524] width 845 height 40
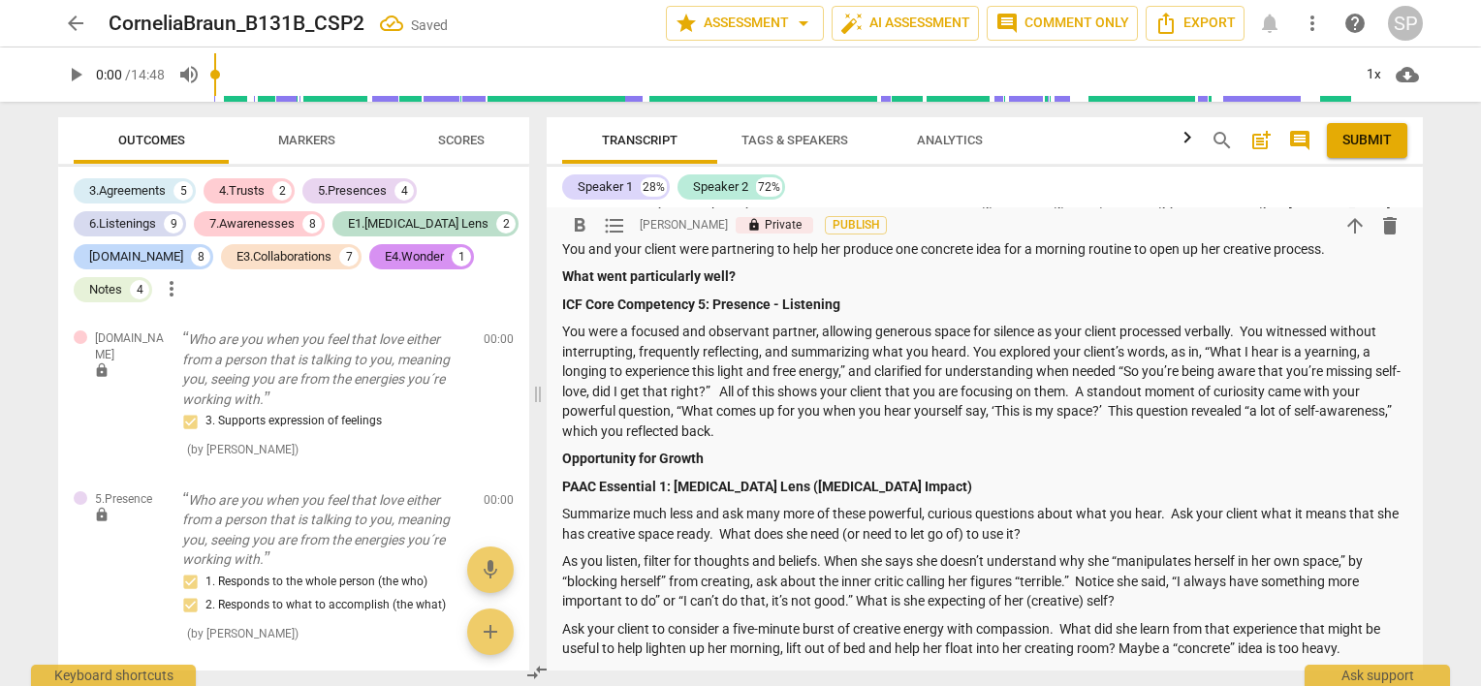
click at [734, 534] on p "Summarize much less and ask many more of these powerful, curious questions abou…" at bounding box center [984, 524] width 845 height 40
click at [872, 580] on p "As you listen, filter for thoughts and beliefs. When she says she doesn’t under…" at bounding box center [984, 581] width 845 height 60
click at [760, 581] on p "As you listen, filter for thoughts and beliefs. When she says she doesn’t under…" at bounding box center [984, 581] width 845 height 60
click at [1221, 577] on p "As you listen, filter for thoughts and beliefs. When she says she doesn’t under…" at bounding box center [984, 581] width 845 height 60
click at [900, 581] on p "As you listen, filter for thoughts and beliefs. When she says she doesn’t under…" at bounding box center [984, 581] width 845 height 60
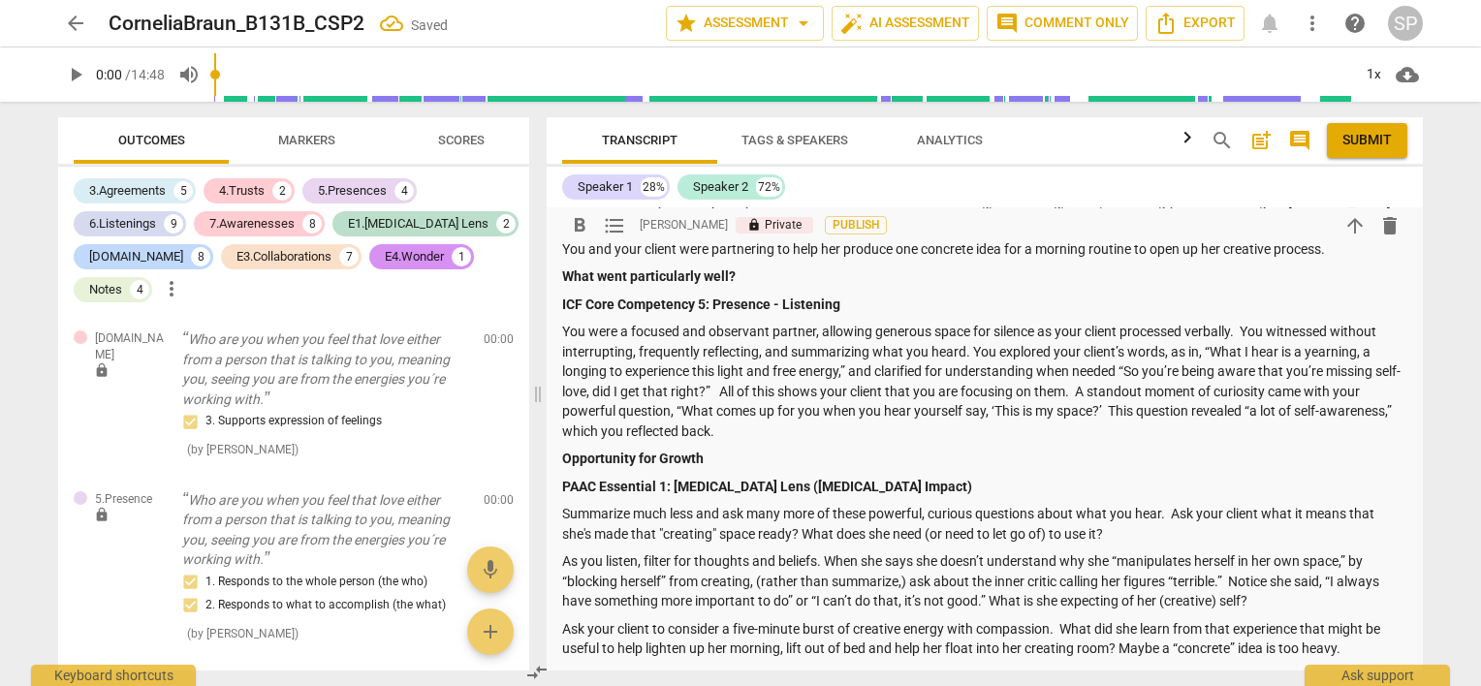
click at [1226, 580] on p "As you listen, filter for thoughts and beliefs. When she says she doesn’t under…" at bounding box center [984, 581] width 845 height 60
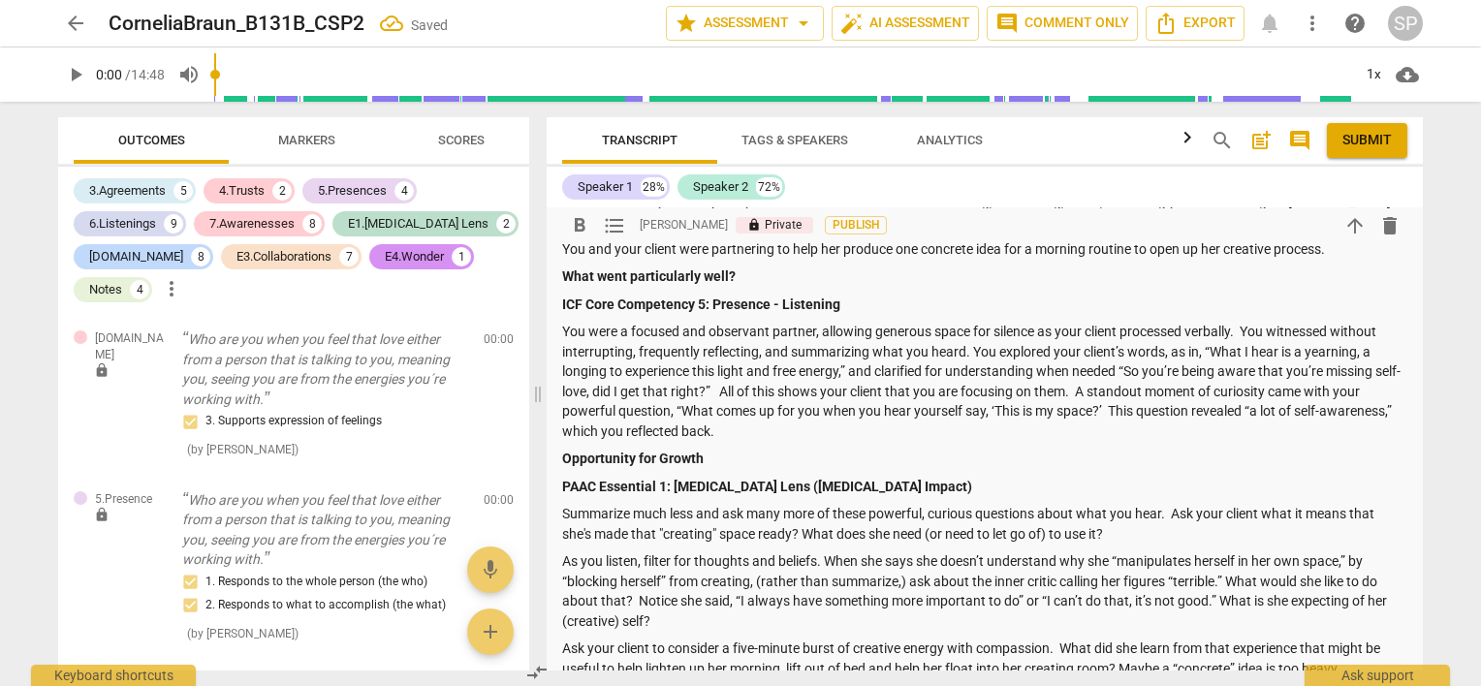
click at [1027, 606] on p "As you listen, filter for thoughts and beliefs. When she says she doesn’t under…" at bounding box center [984, 590] width 845 height 79
click at [768, 620] on p "As you listen, filter for thoughts and beliefs. When she says she doesn’t under…" at bounding box center [984, 590] width 845 height 79
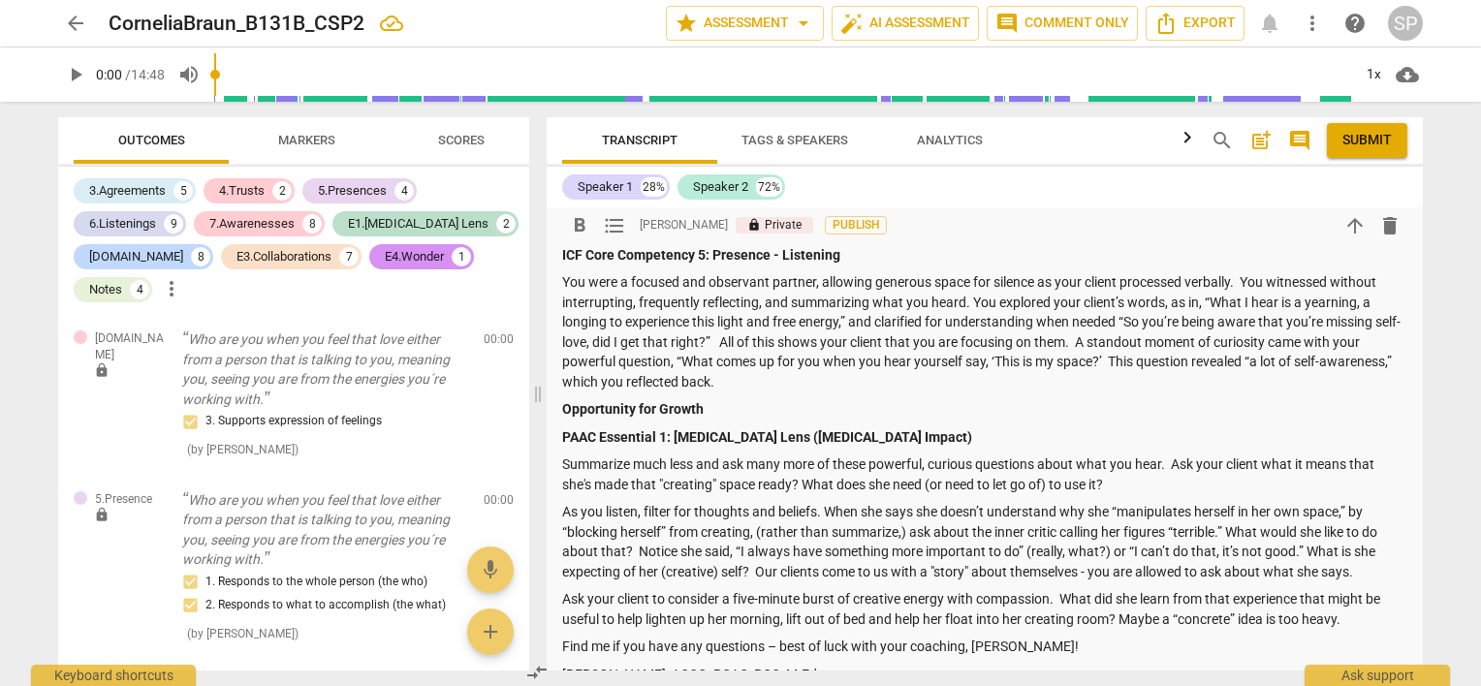
scroll to position [388, 0]
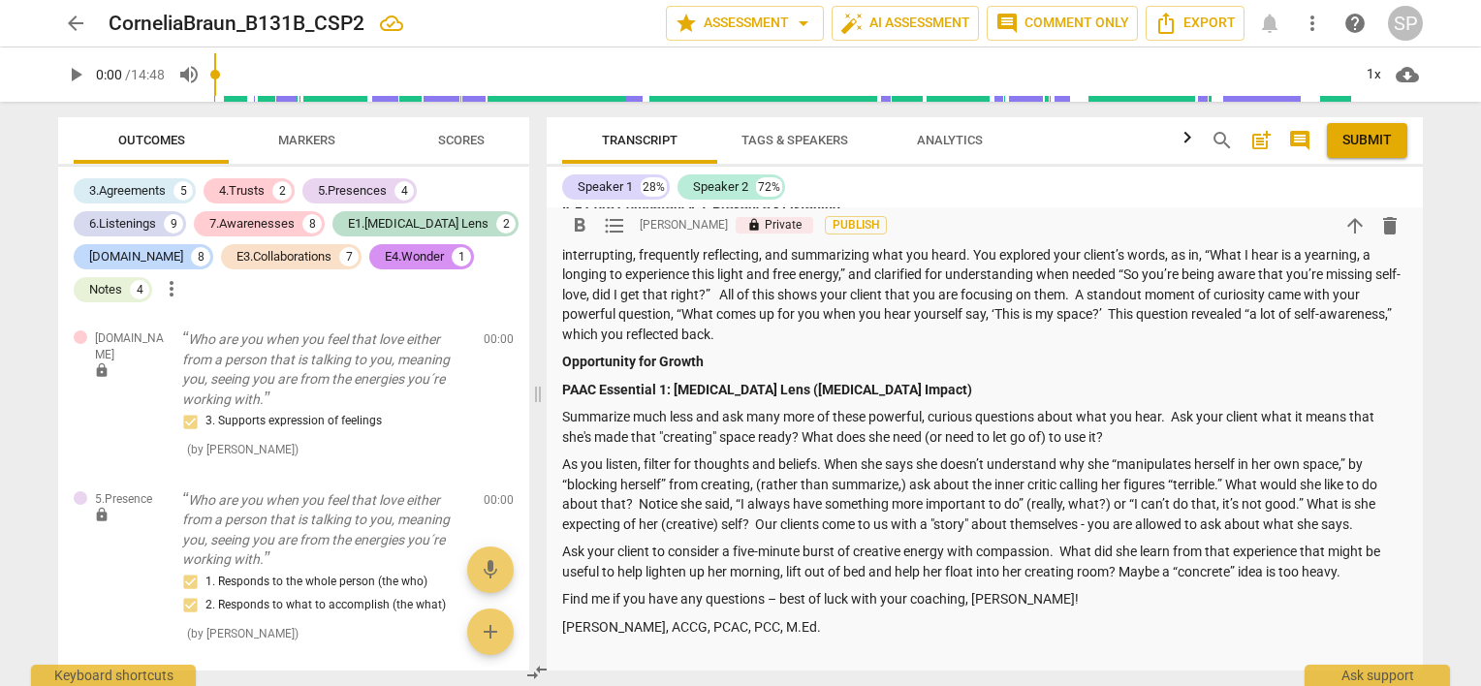
click at [1062, 548] on p "Ask your client to consider a five-minute burst of creative energy with compass…" at bounding box center [984, 562] width 845 height 40
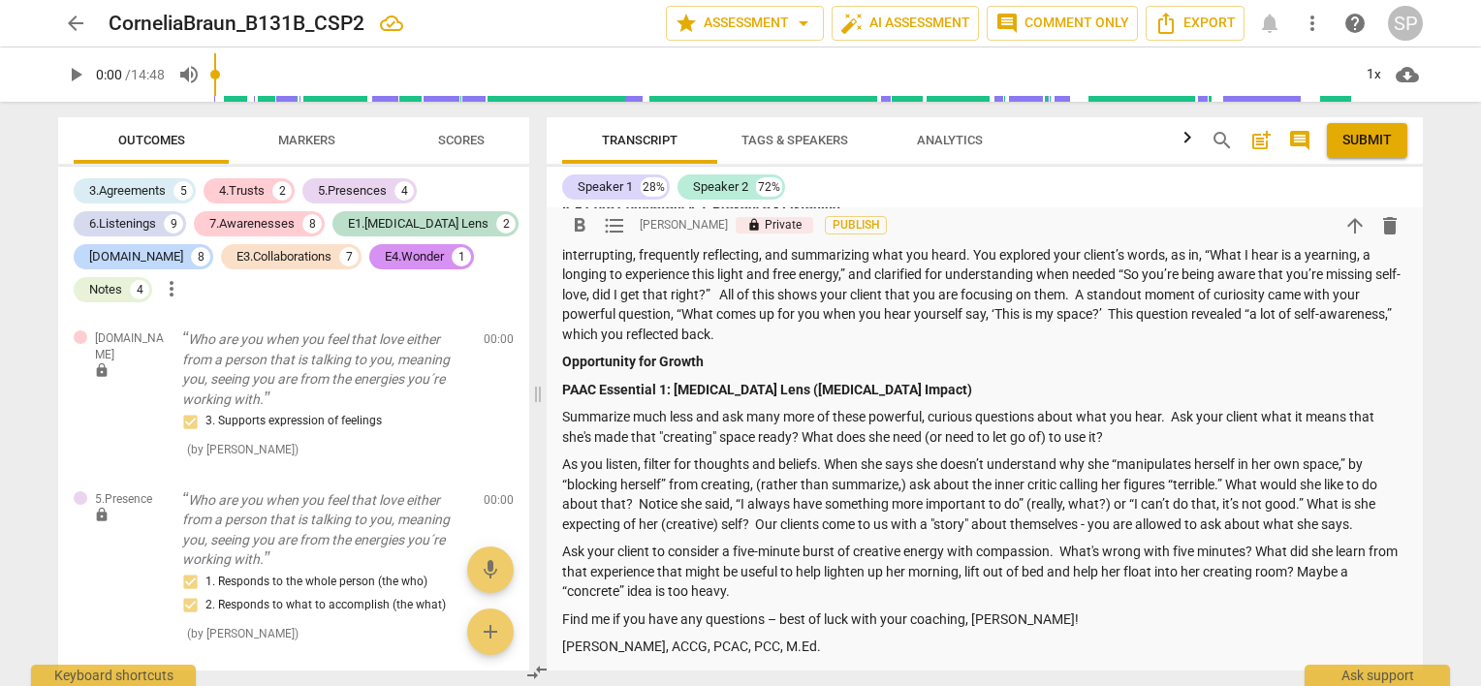
click at [1333, 572] on p "Ask your client to consider a five-minute burst of creative energy with compass…" at bounding box center [984, 572] width 845 height 60
click at [732, 593] on p "Ask your client to consider a five-minute burst of creative energy with compass…" at bounding box center [984, 572] width 845 height 60
click at [859, 573] on p "Ask your client to consider a five-minute burst of creative energy with compass…" at bounding box center [984, 572] width 845 height 60
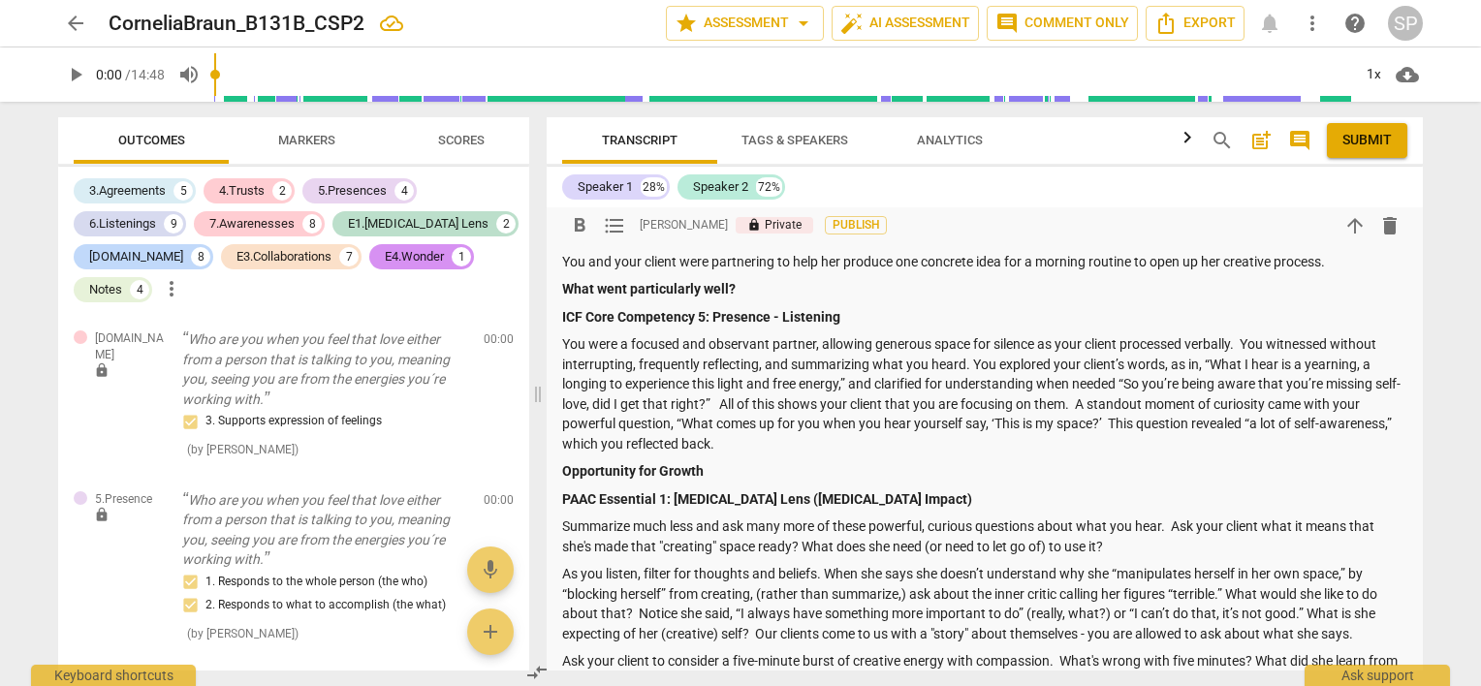
scroll to position [291, 0]
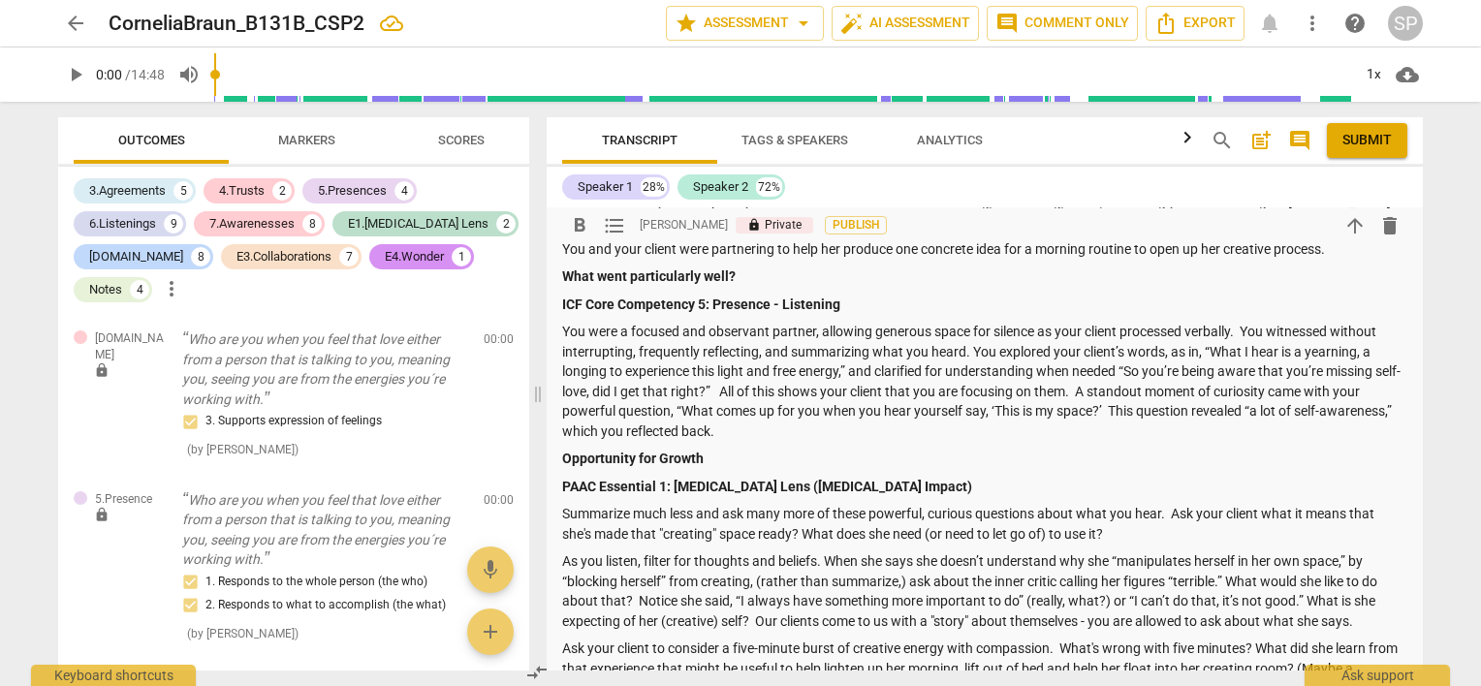
click at [865, 513] on p "Summarize much less and ask many more of these powerful, curious questions abou…" at bounding box center [984, 524] width 845 height 40
click at [869, 516] on p "Summarize much less and ask many more of these powerful, curious questions abou…" at bounding box center [984, 524] width 845 height 40
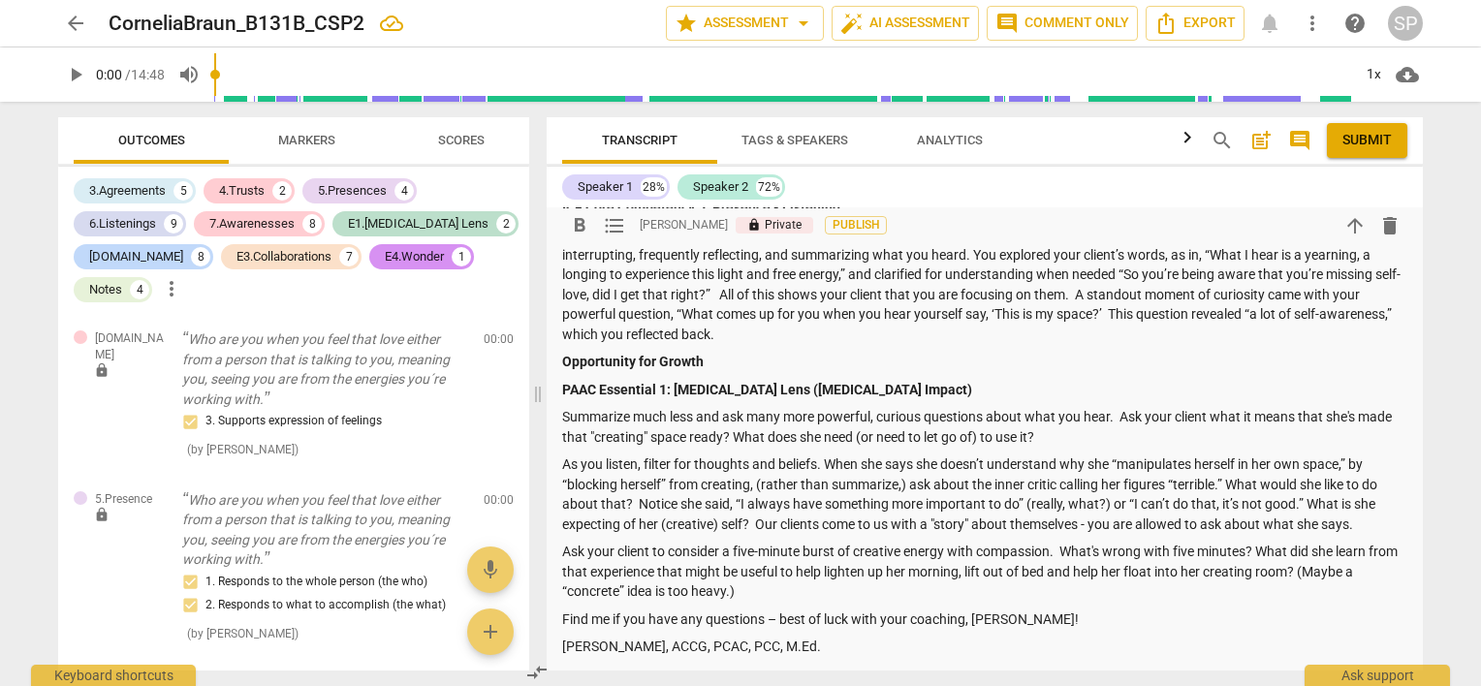
click at [1232, 483] on p "As you listen, filter for thoughts and beliefs. When she says she doesn’t under…" at bounding box center [984, 493] width 845 height 79
click at [630, 502] on p "As you listen, filter for thoughts and beliefs. When she says she doesn’t under…" at bounding box center [984, 493] width 845 height 79
click at [1345, 504] on p "As you listen, filter for thoughts and beliefs. When she says she doesn’t under…" at bounding box center [984, 493] width 845 height 79
click at [744, 526] on p "As you listen, filter for thoughts and beliefs. When she says she doesn’t under…" at bounding box center [984, 493] width 845 height 79
click at [692, 523] on p "As you listen, filter for thoughts and beliefs. When she says she doesn’t under…" at bounding box center [984, 493] width 845 height 79
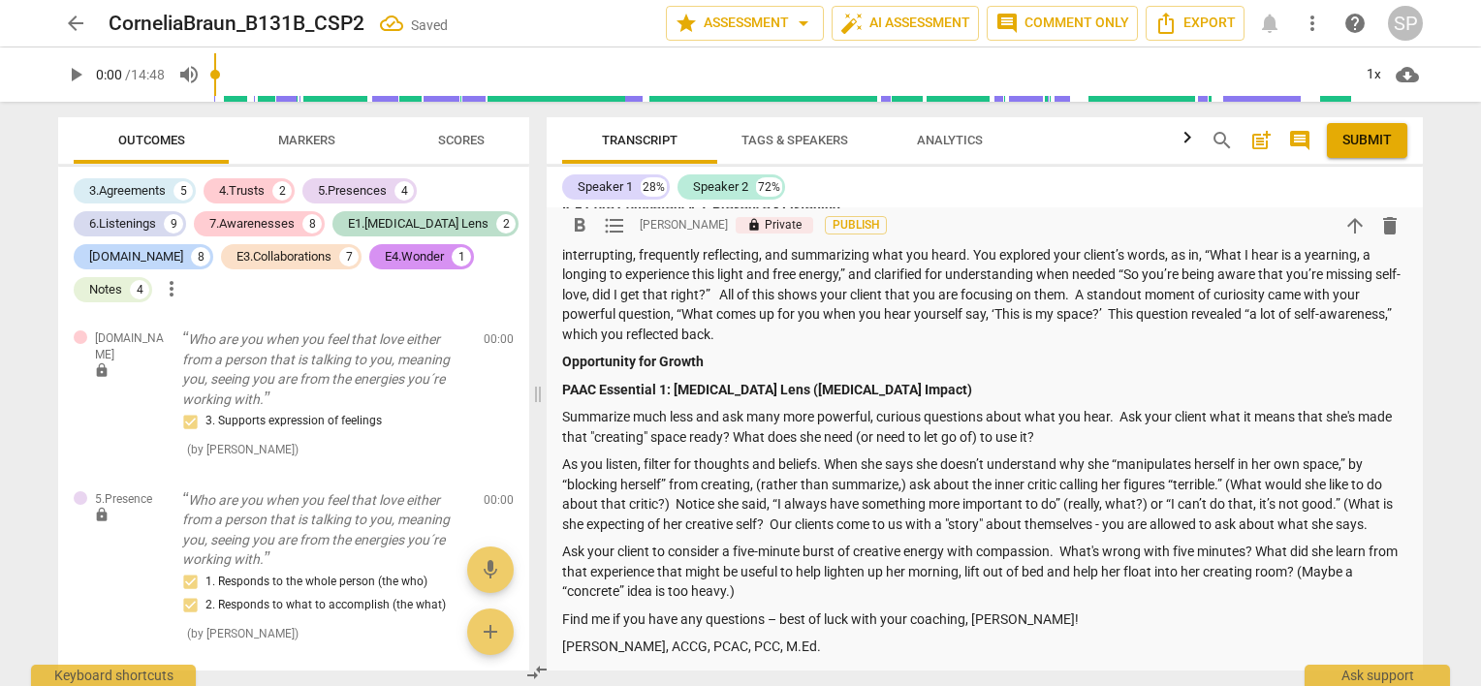
click at [767, 522] on p "As you listen, filter for thoughts and beliefs. When she says she doesn’t under…" at bounding box center [984, 493] width 845 height 79
click at [1105, 526] on p "As you listen, filter for thoughts and beliefs. When she says she doesn’t under…" at bounding box center [984, 493] width 845 height 79
click at [1269, 523] on p "As you listen, filter for thoughts and beliefs. When she says she doesn’t under…" at bounding box center [984, 493] width 845 height 79
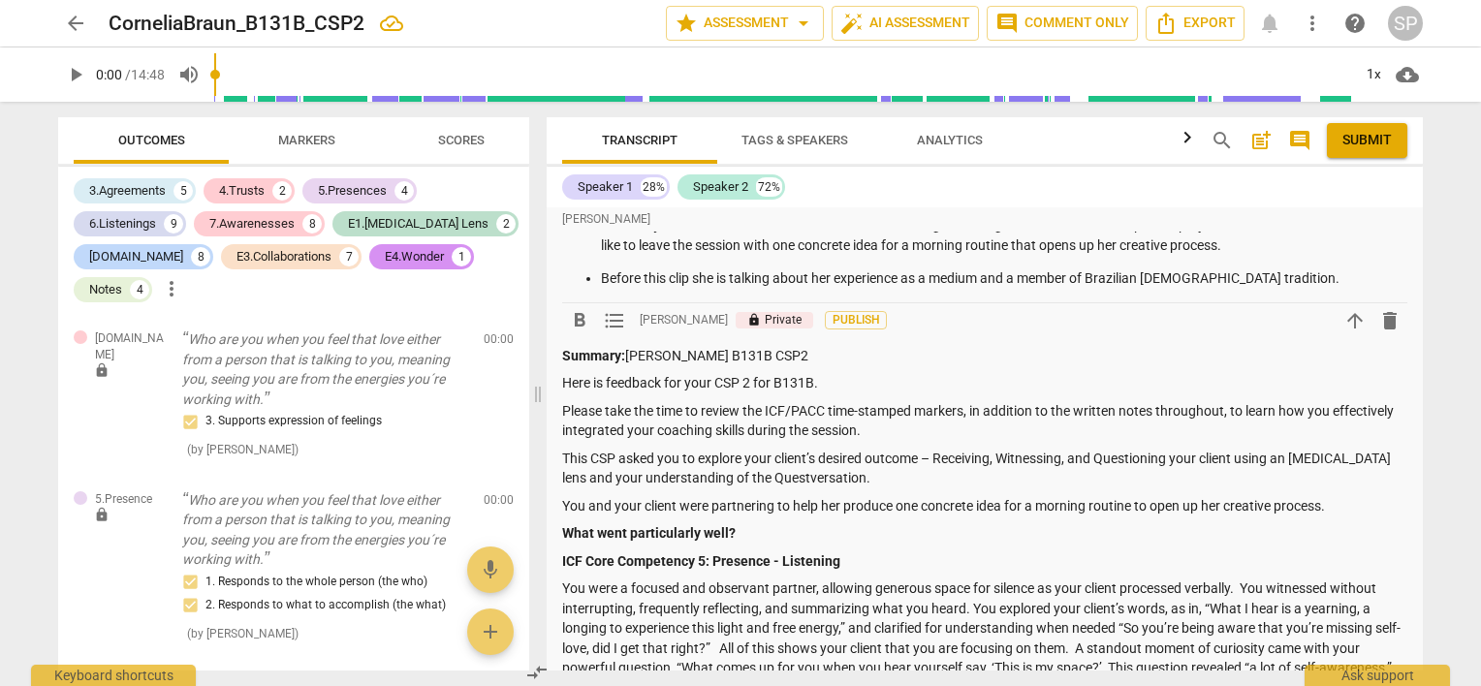
scroll to position [0, 0]
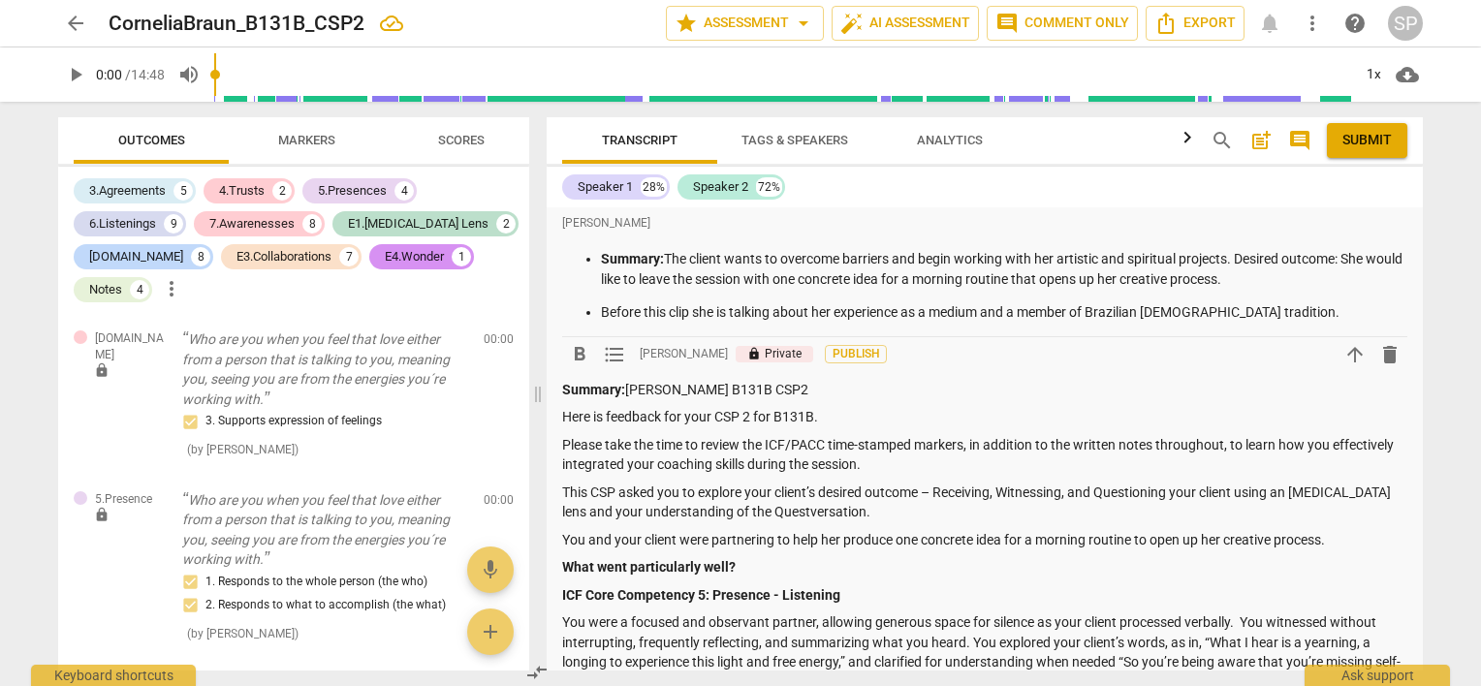
click at [564, 416] on p "Here is feedback for your CSP 2 for B131B." at bounding box center [984, 417] width 845 height 20
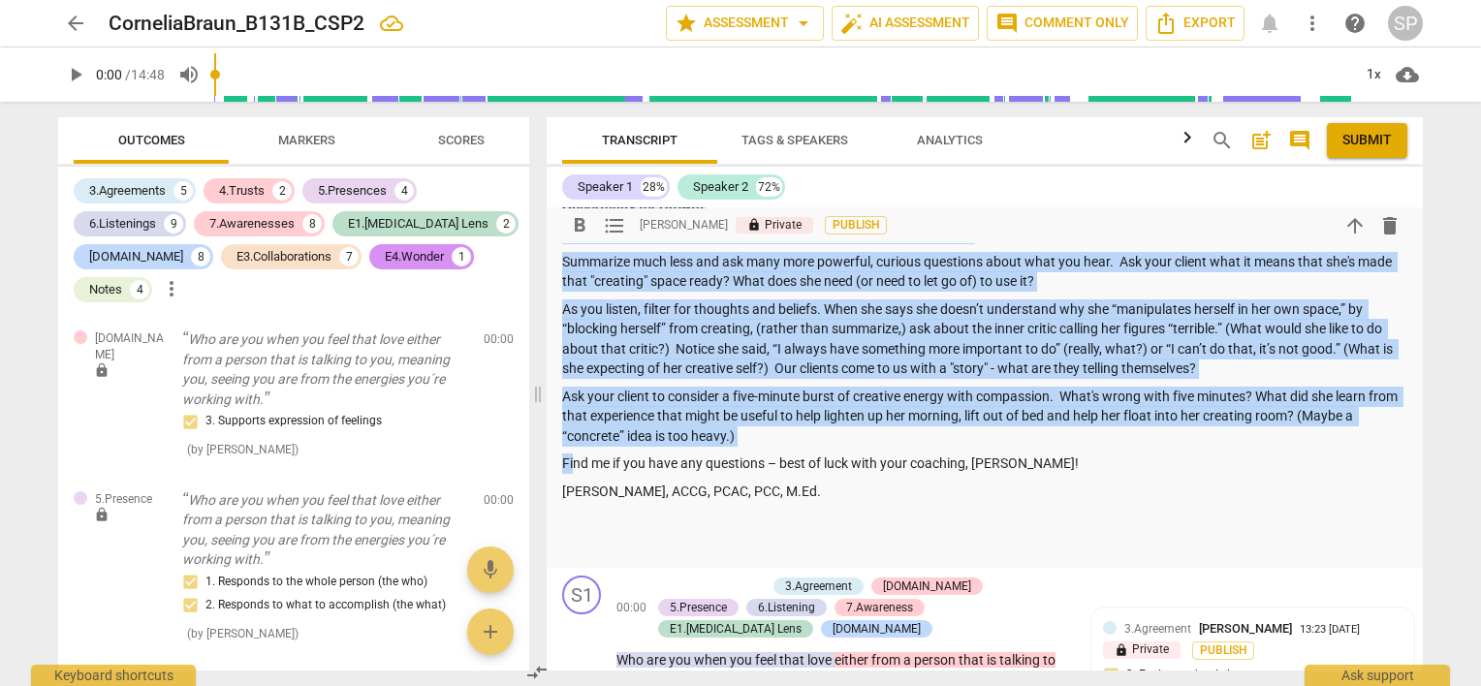
scroll to position [581, 0]
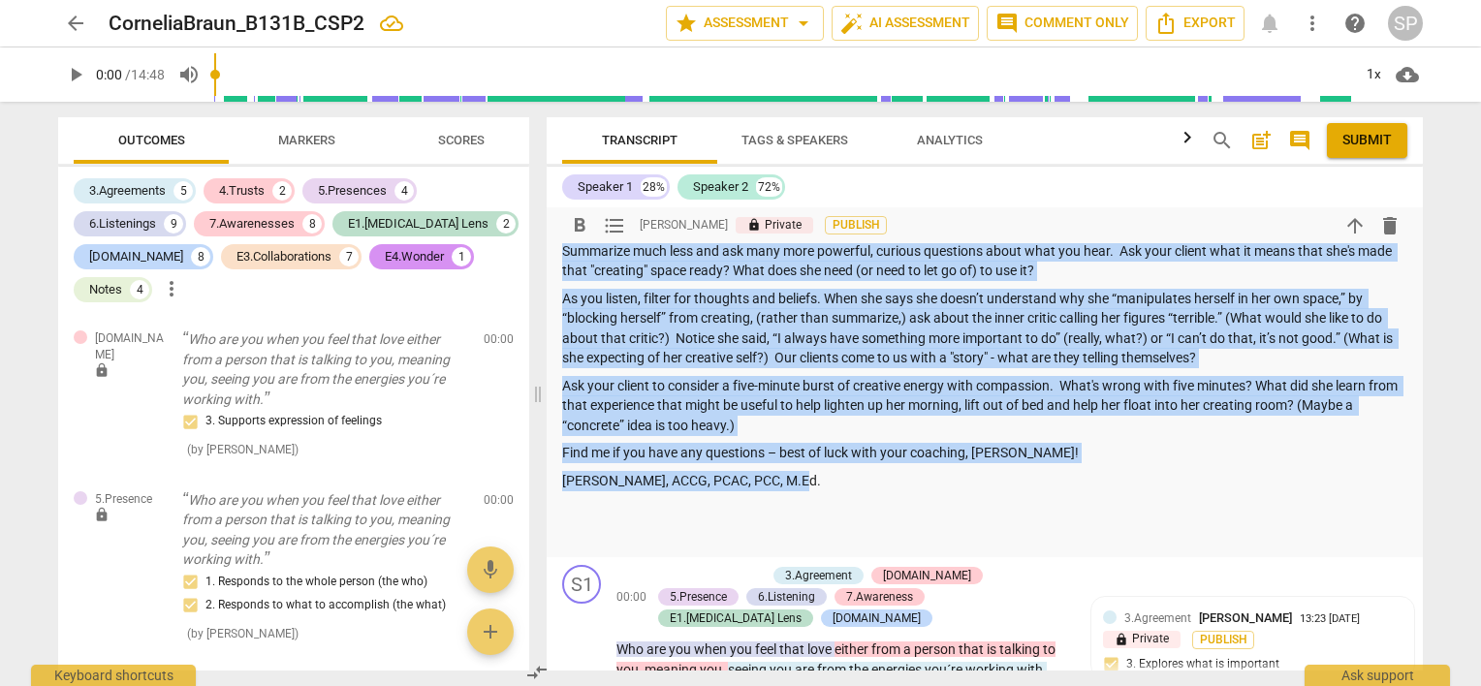
drag, startPoint x: 562, startPoint y: 445, endPoint x: 814, endPoint y: 477, distance: 254.0
click at [814, 477] on div "Summary: [PERSON_NAME] B131B CSP2 Hi [PERSON_NAME], Here is feedback for your C…" at bounding box center [984, 172] width 845 height 748
copy div "Lore ip dolorsit ame cons ADI 0 eli S110D. Eiusmo temp inc utla et dolore mag A…"
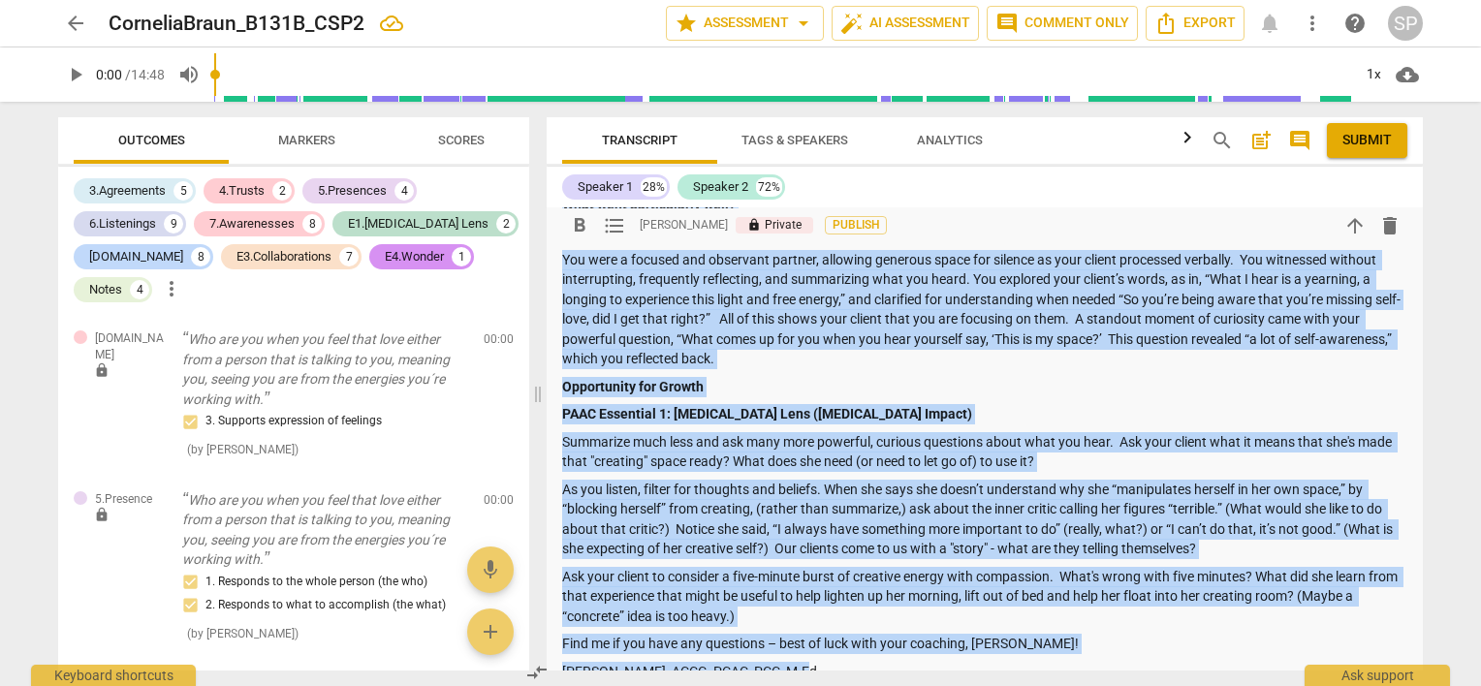
scroll to position [388, 0]
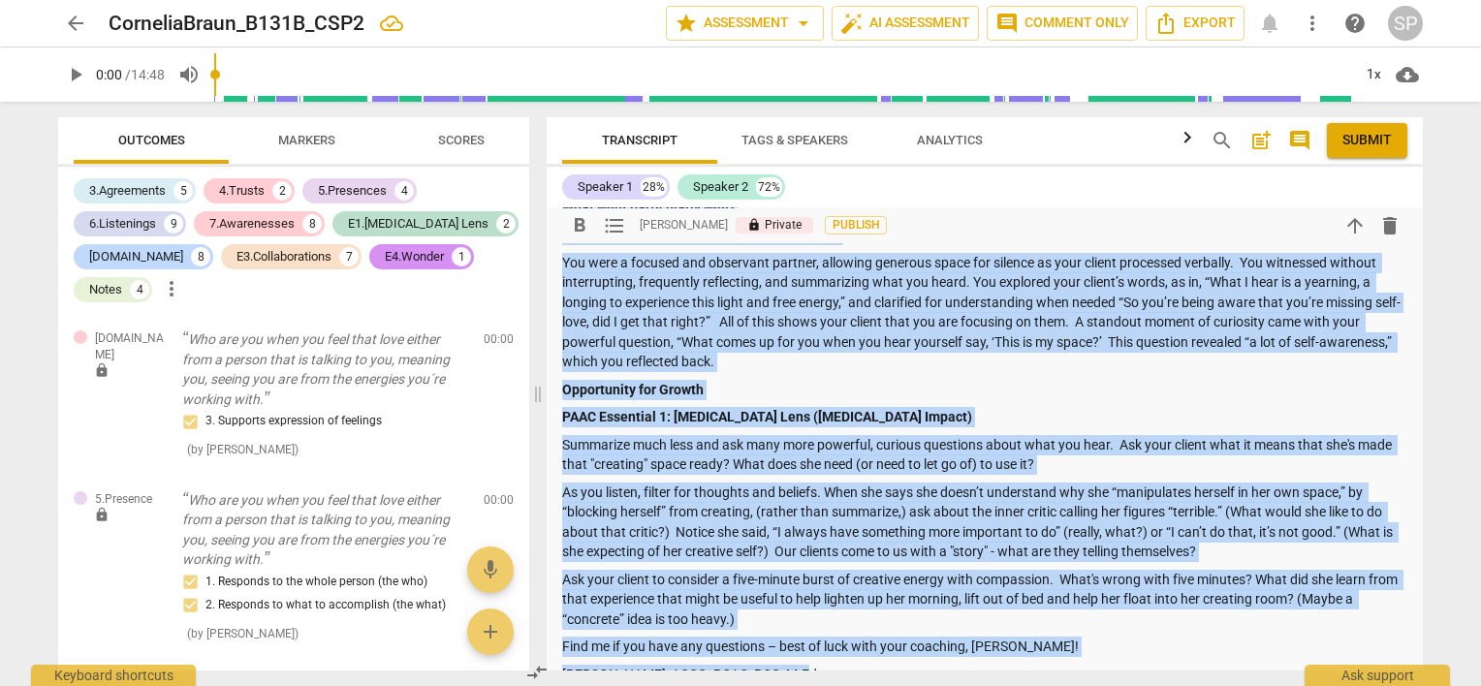
click at [868, 388] on p "Opportunity for Growth" at bounding box center [984, 390] width 845 height 20
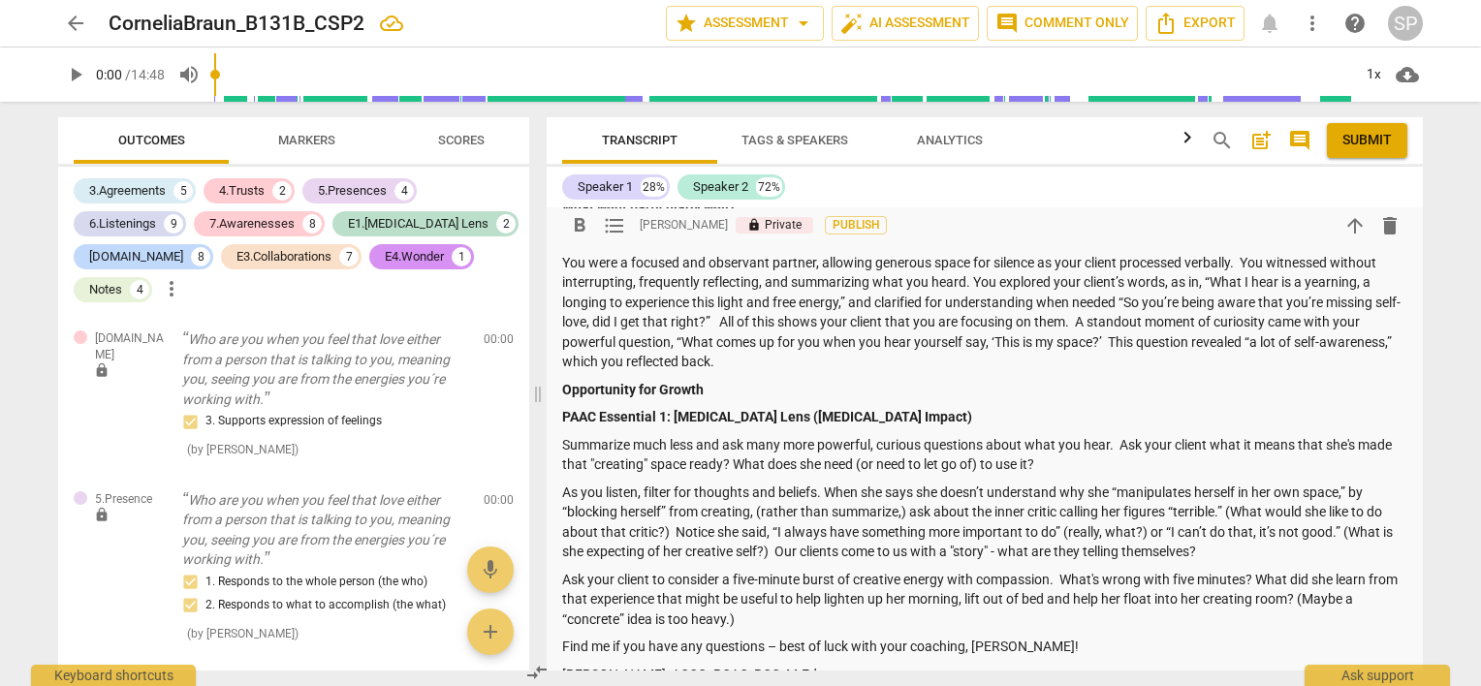
click at [791, 360] on p "You were a focused and observant partner, allowing generous space for silence a…" at bounding box center [984, 312] width 845 height 119
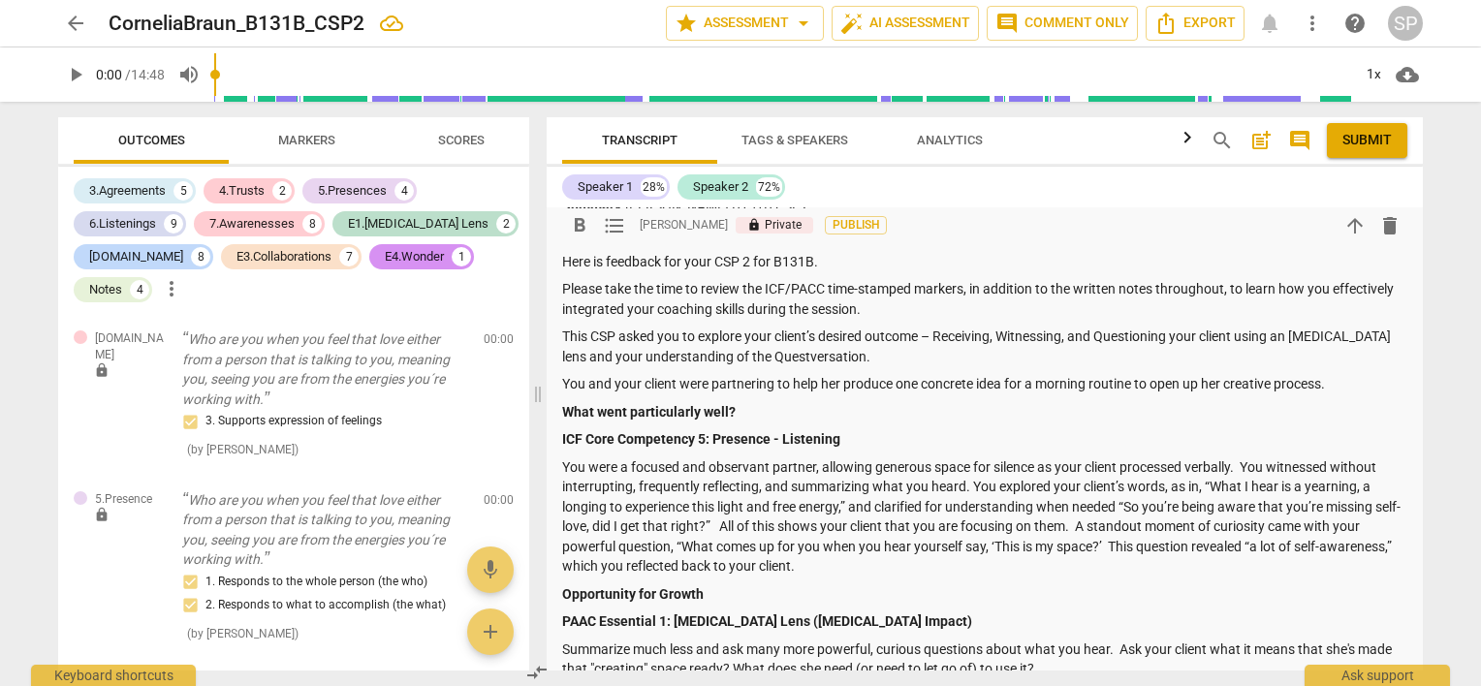
scroll to position [194, 0]
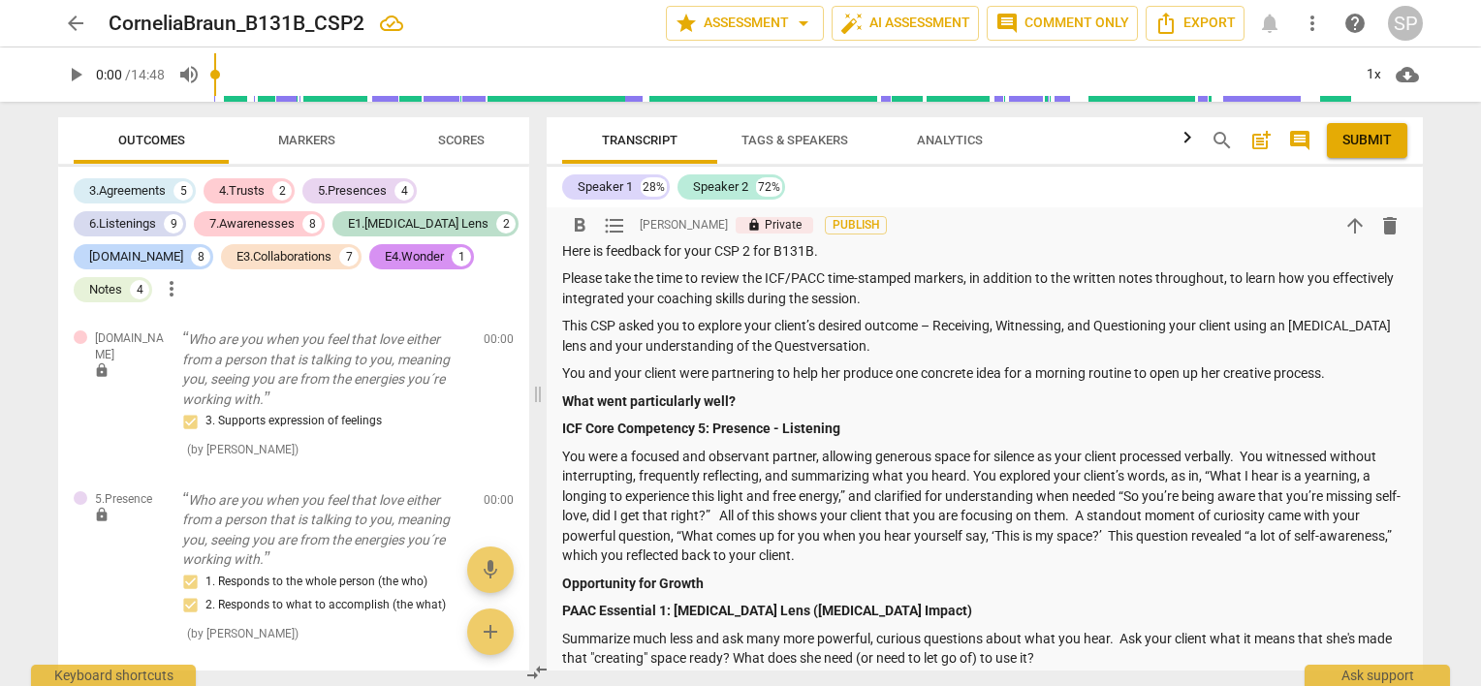
click at [568, 458] on p "You were a focused and observant partner, allowing generous space for silence a…" at bounding box center [984, 506] width 845 height 119
click at [571, 454] on p "You were a focused and observant partner, allowing generous space for silence a…" at bounding box center [984, 506] width 845 height 119
click at [567, 452] on p "You were a focused and observant partner, allowing generous space for silence a…" at bounding box center [984, 506] width 845 height 119
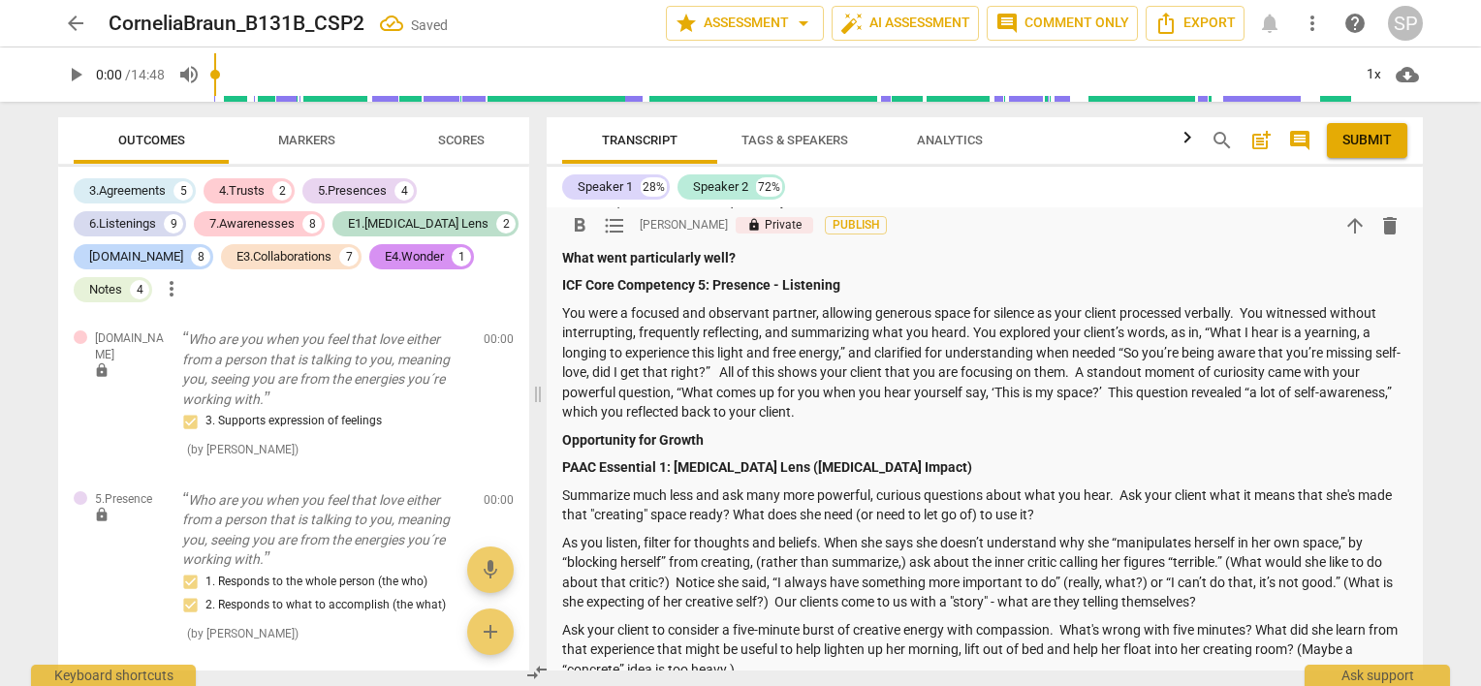
scroll to position [388, 0]
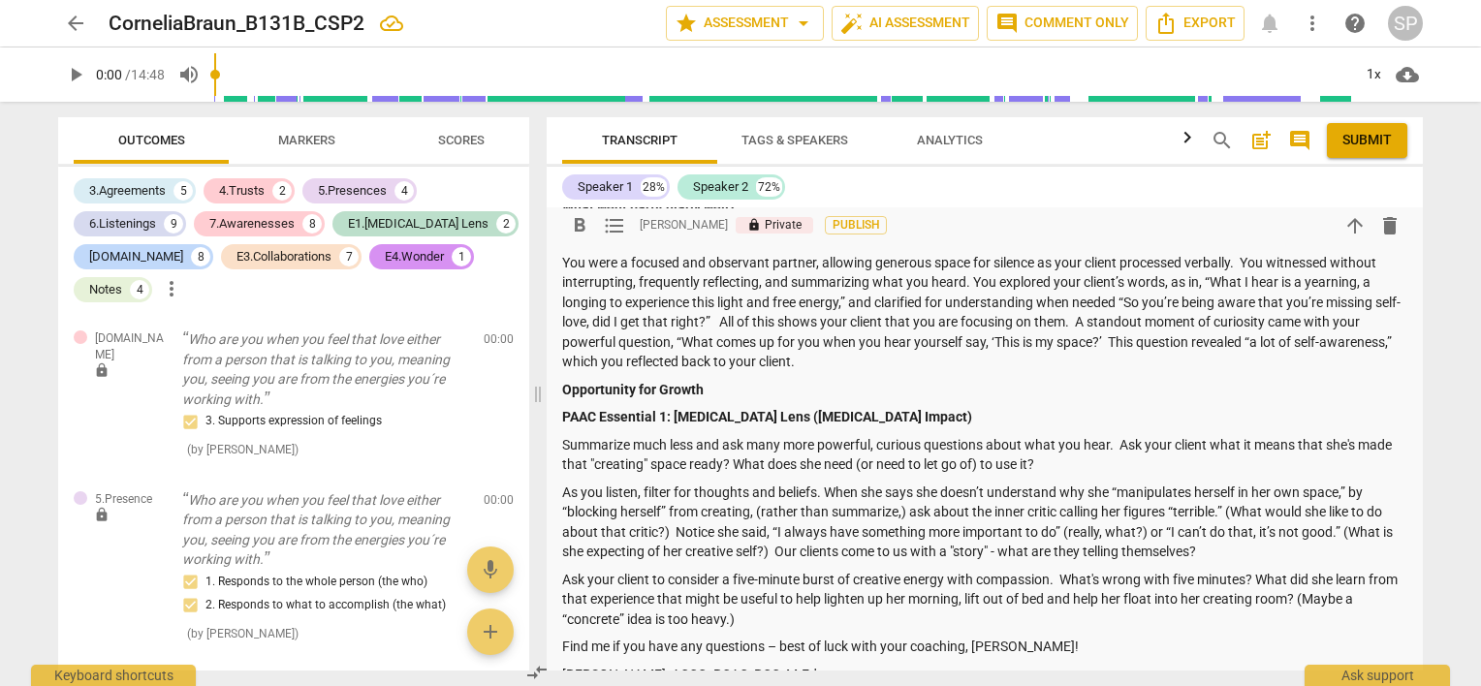
click at [786, 447] on p "Summarize much less and ask many more powerful, curious questions about what yo…" at bounding box center [984, 455] width 845 height 40
click at [783, 444] on p "Summarize much less and ask more powerful, curious questions about what you hea…" at bounding box center [984, 455] width 845 height 40
click at [1122, 442] on p "Summarize much less and ask more of your powerful, curious questions about what…" at bounding box center [984, 455] width 845 height 40
click at [1306, 444] on p "Summarize much less and ask more of your powerful, curious questions. Ask your …" at bounding box center [984, 455] width 845 height 40
click at [768, 464] on p "Summarize much less and ask more of your powerful, curious questions. Ask your …" at bounding box center [984, 455] width 845 height 40
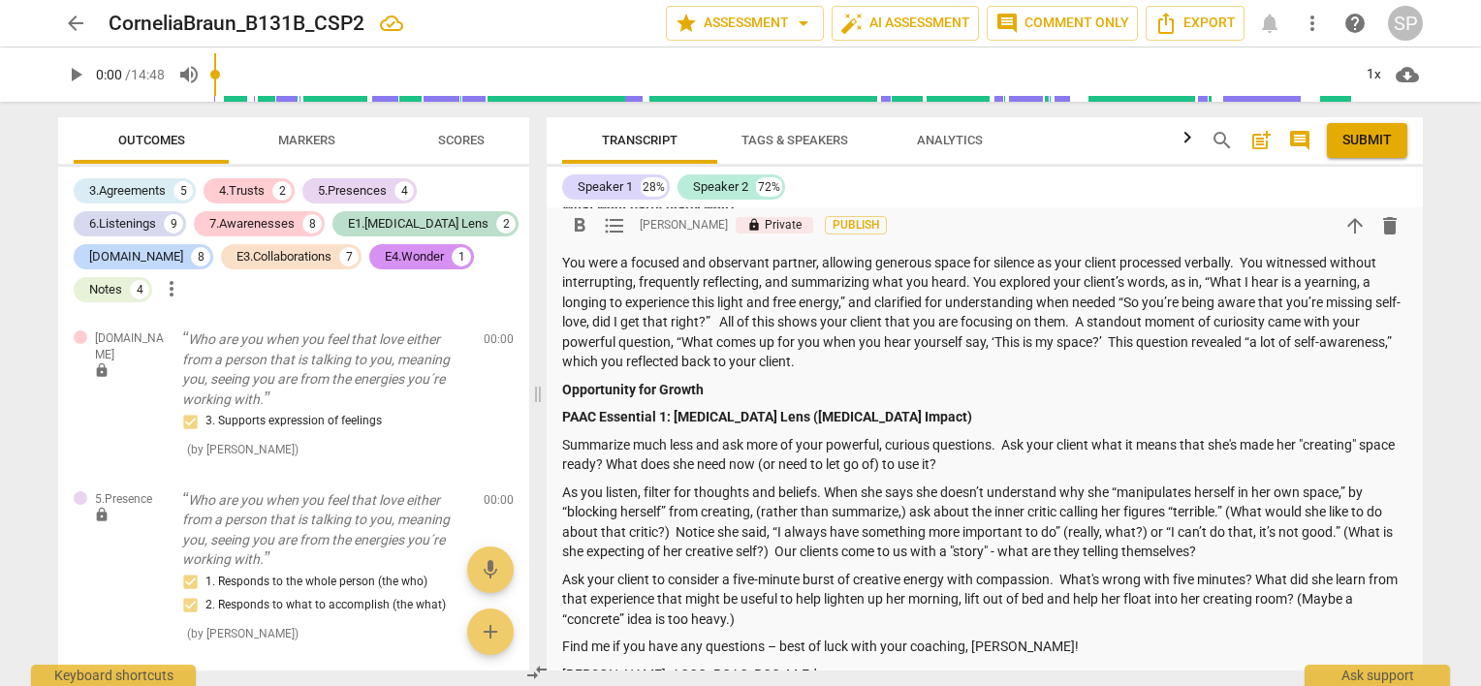
click at [1369, 448] on p "Summarize much less and ask more of your powerful, curious questions. Ask your …" at bounding box center [984, 455] width 845 height 40
click at [1210, 548] on p "As you listen, filter for thoughts and beliefs. When she says she doesn’t under…" at bounding box center [984, 522] width 845 height 79
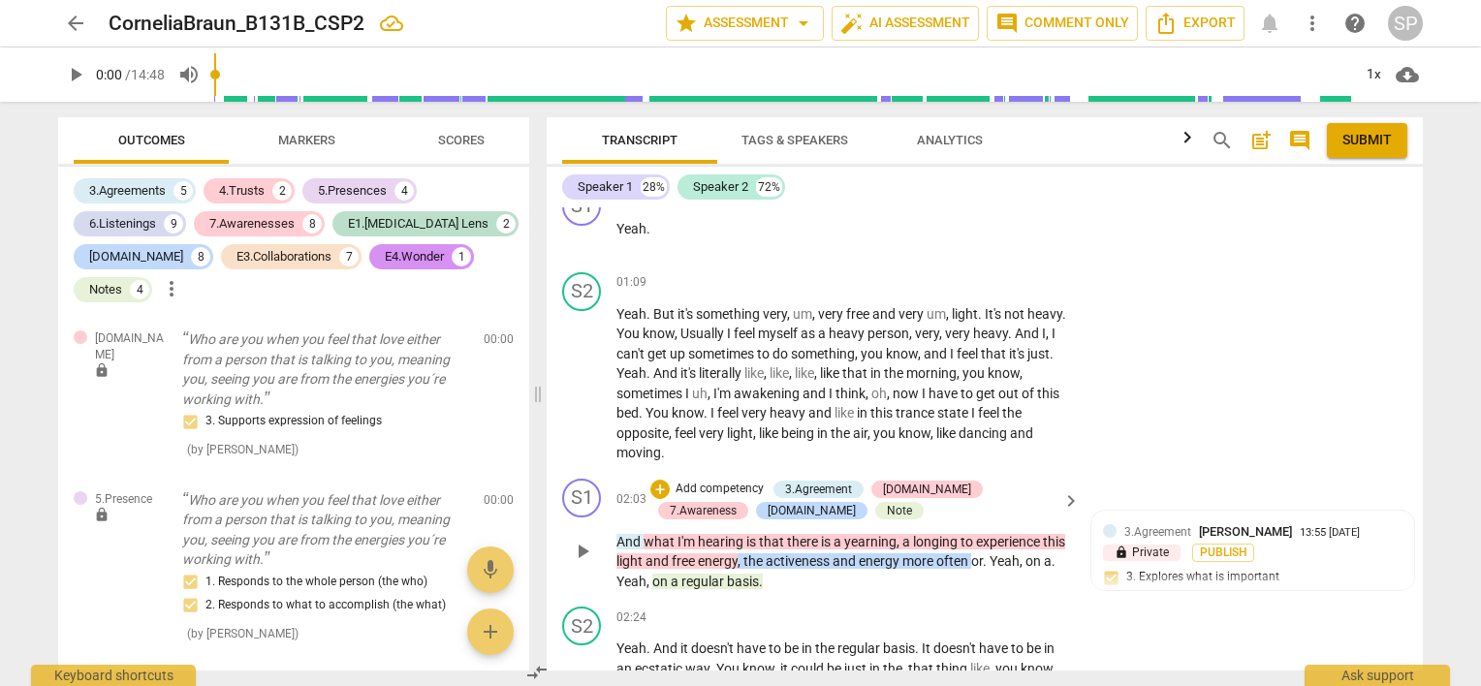
scroll to position [1647, 0]
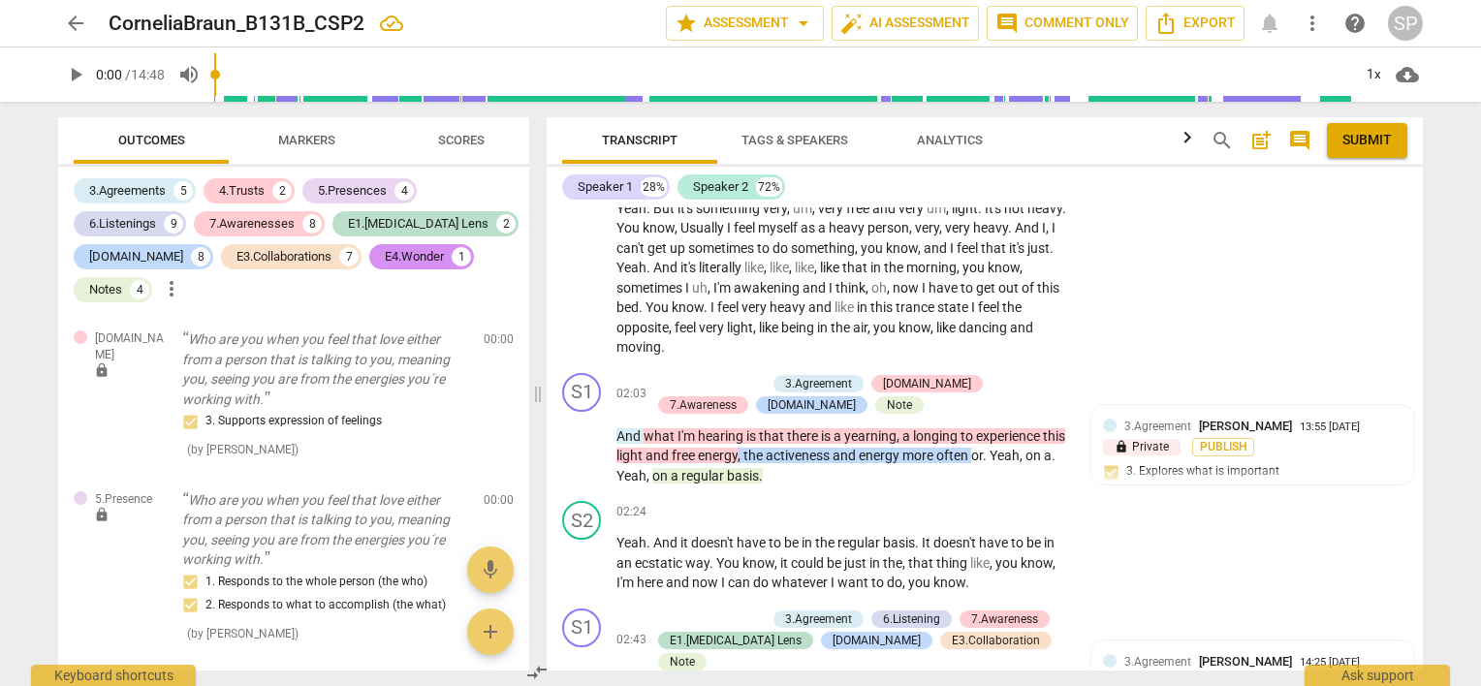
drag, startPoint x: 1397, startPoint y: 150, endPoint x: 861, endPoint y: 78, distance: 541.6
click at [1397, 150] on button "Submit" at bounding box center [1367, 140] width 80 height 35
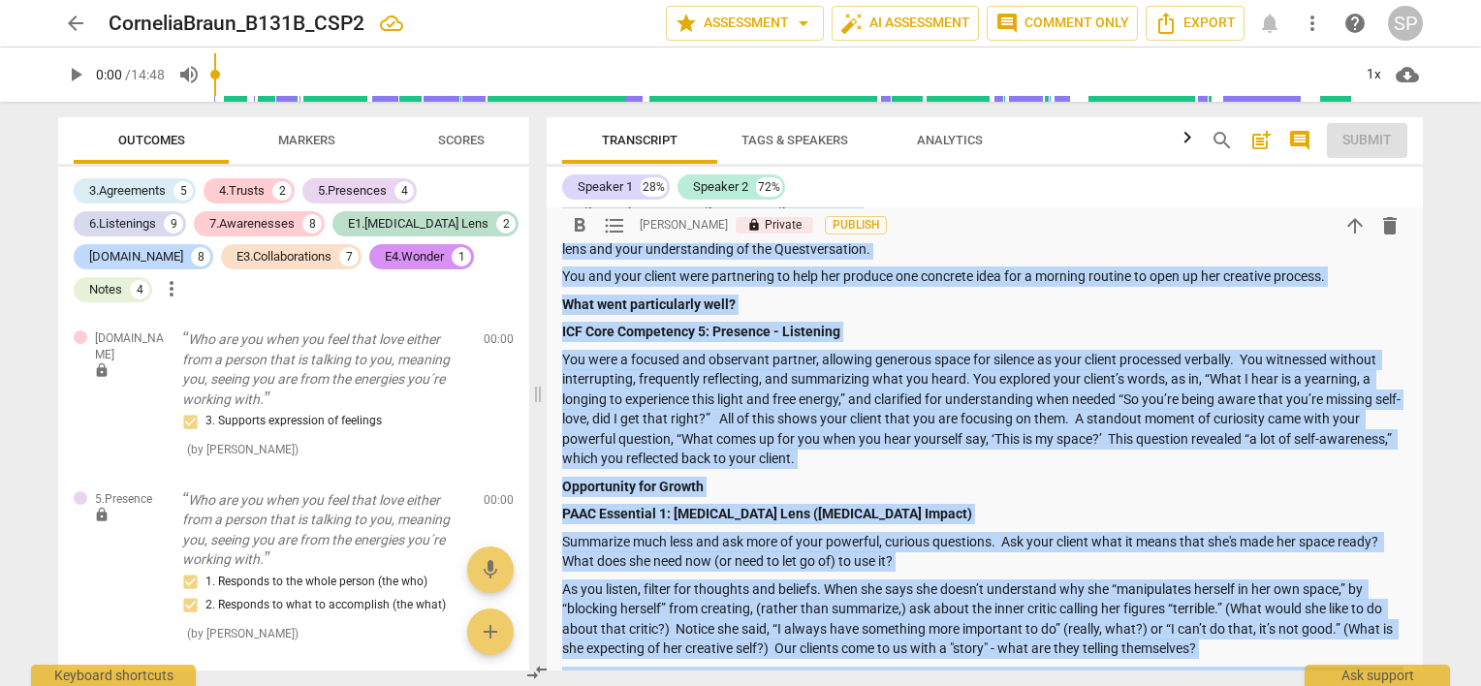
scroll to position [485, 0]
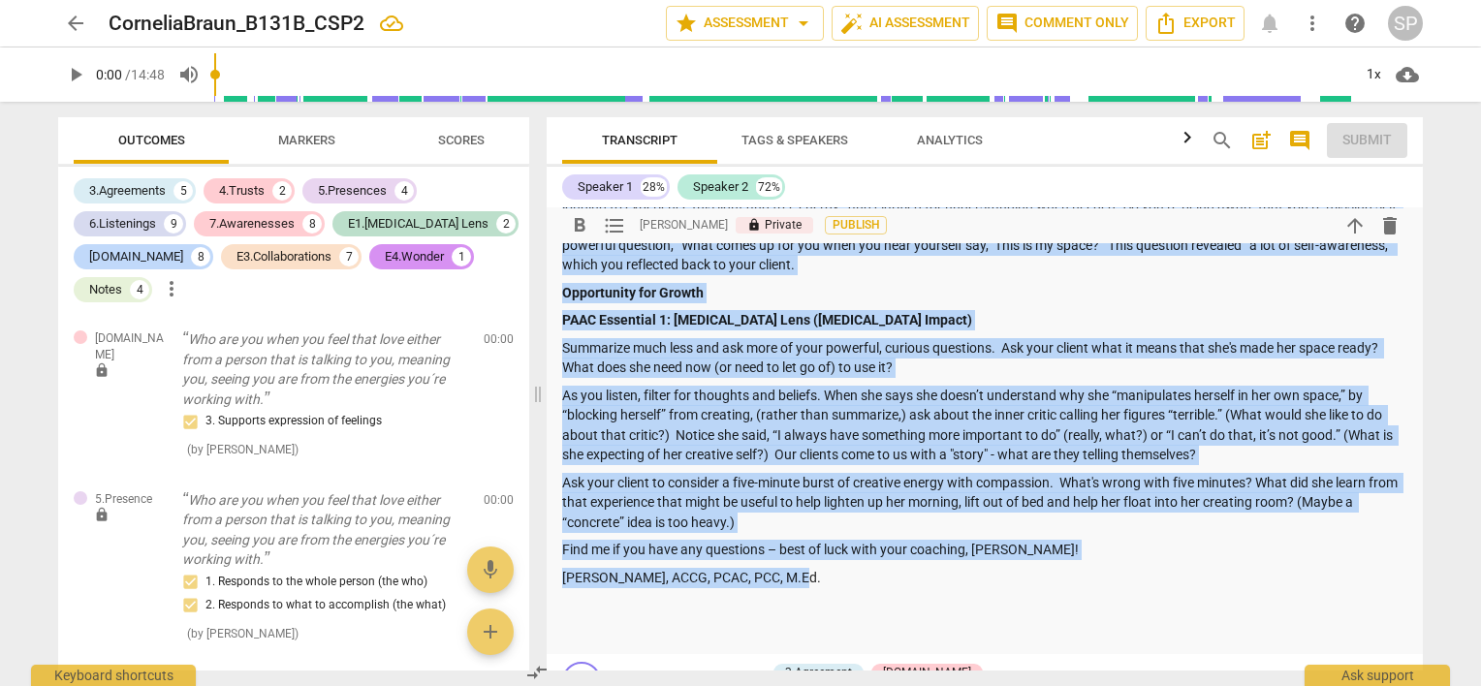
drag, startPoint x: 562, startPoint y: 413, endPoint x: 861, endPoint y: 579, distance: 341.4
click at [861, 579] on div "Summary: [PERSON_NAME] B131B CSP2 Hi [PERSON_NAME], Here is feedback for your C…" at bounding box center [984, 269] width 845 height 748
copy div "Lo Ipsumdol, Sita co adipisci eli sedd EIU 2 tem I353U. Labore etdo mag aliq en…"
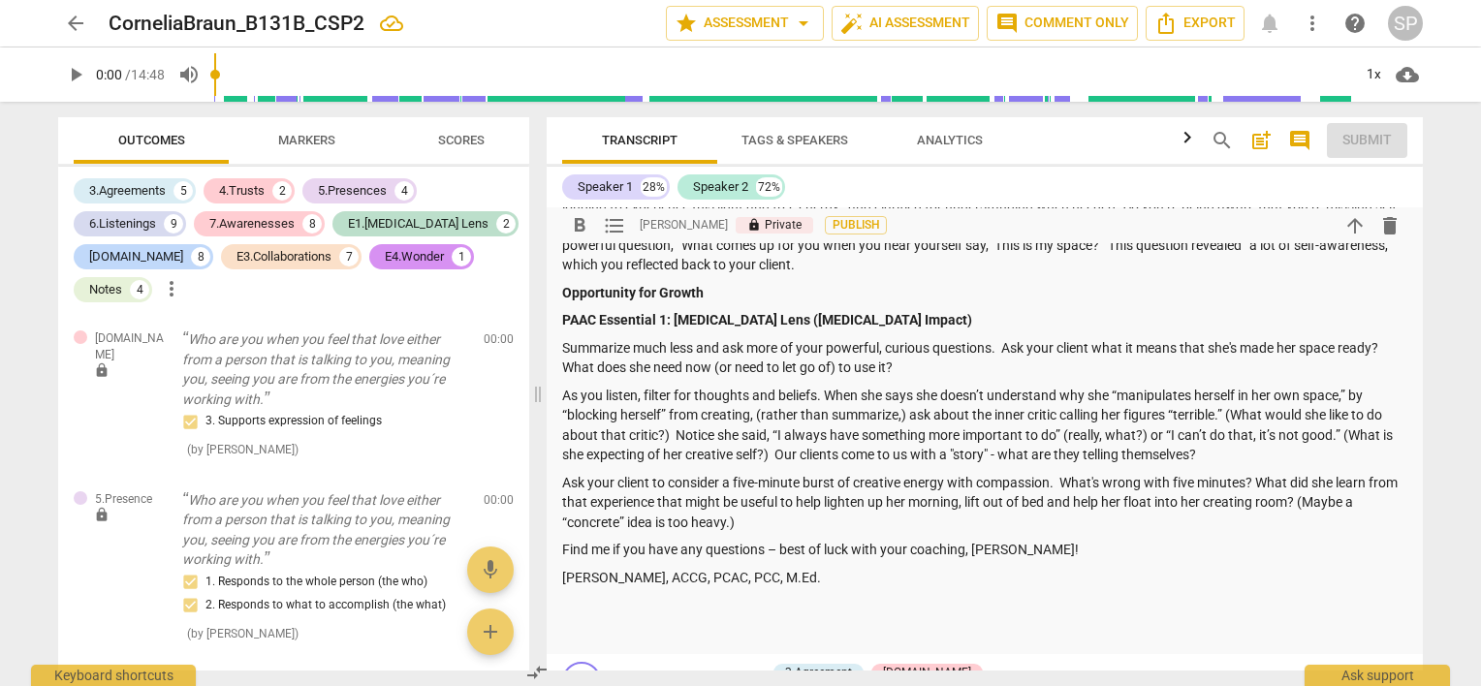
click at [863, 609] on p at bounding box center [984, 605] width 845 height 20
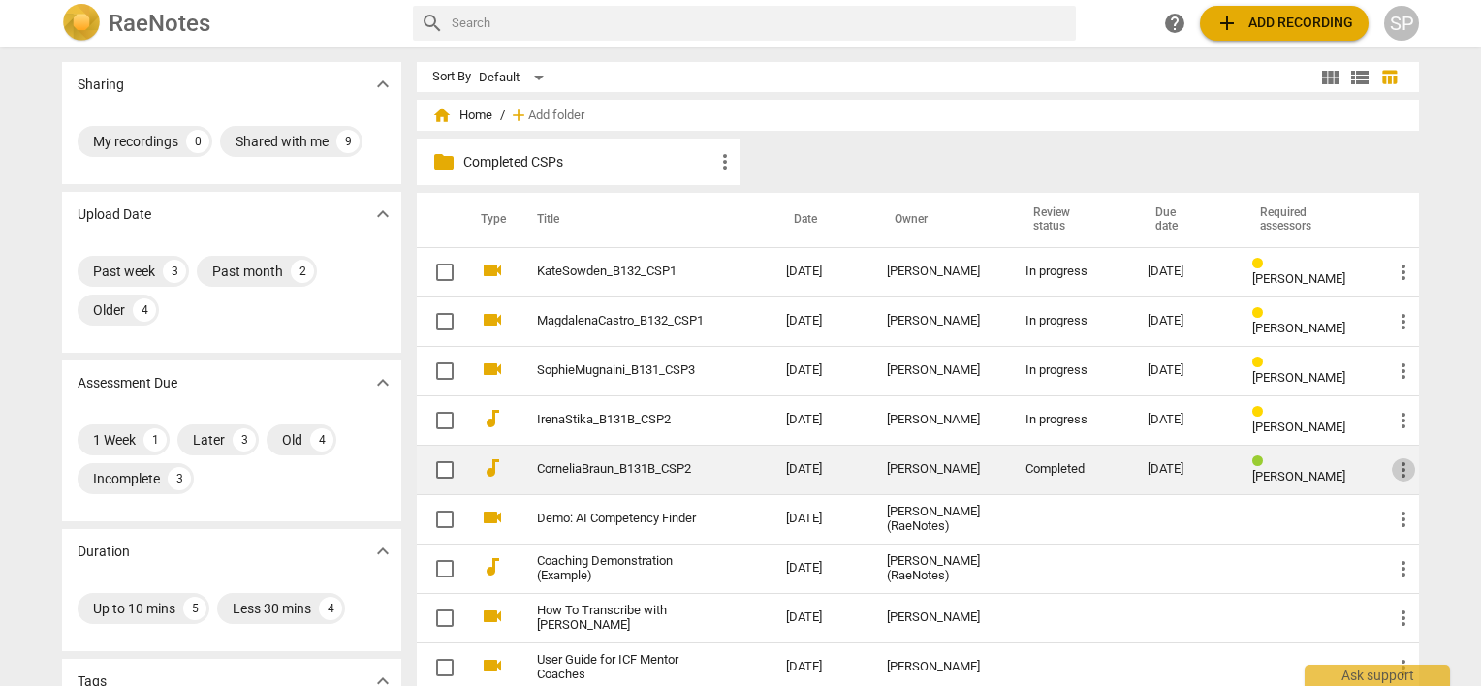
click at [1398, 465] on span "more_vert" at bounding box center [1403, 469] width 23 height 23
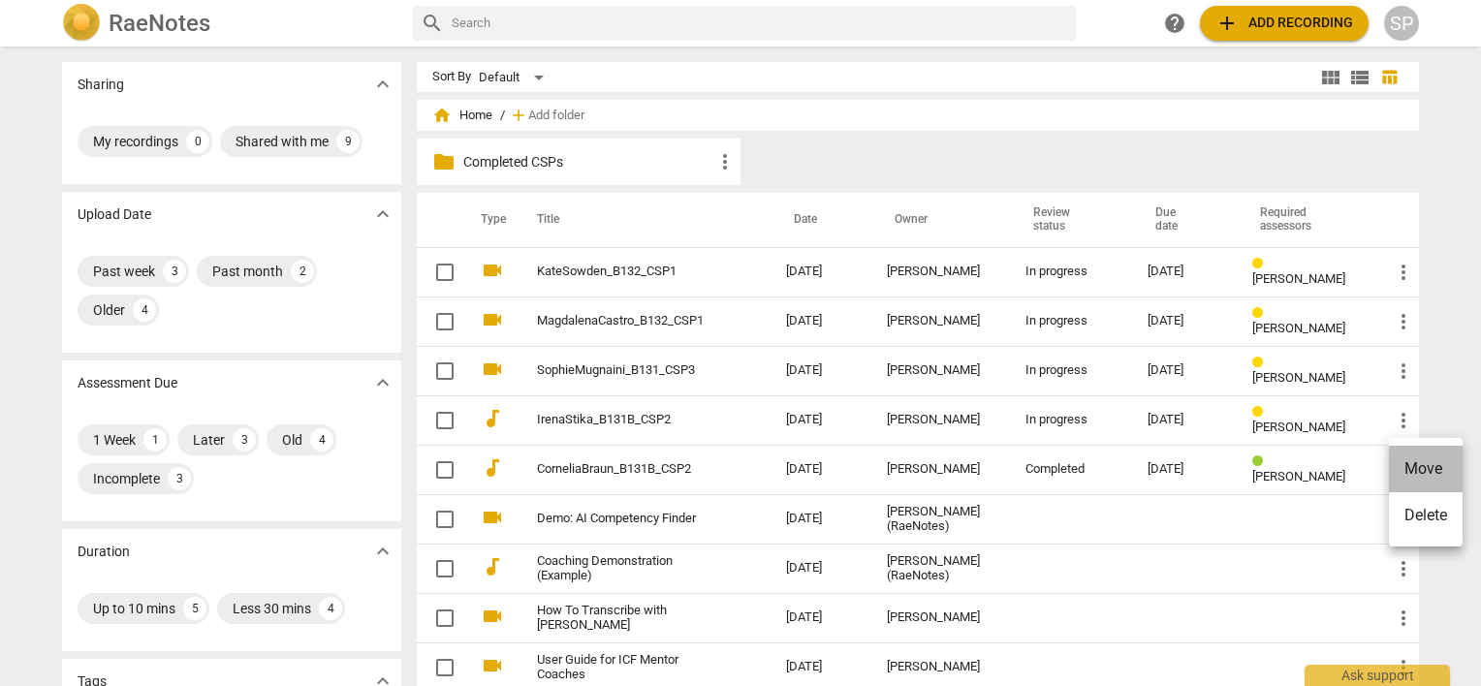
click at [1415, 473] on li "Move" at bounding box center [1426, 469] width 74 height 47
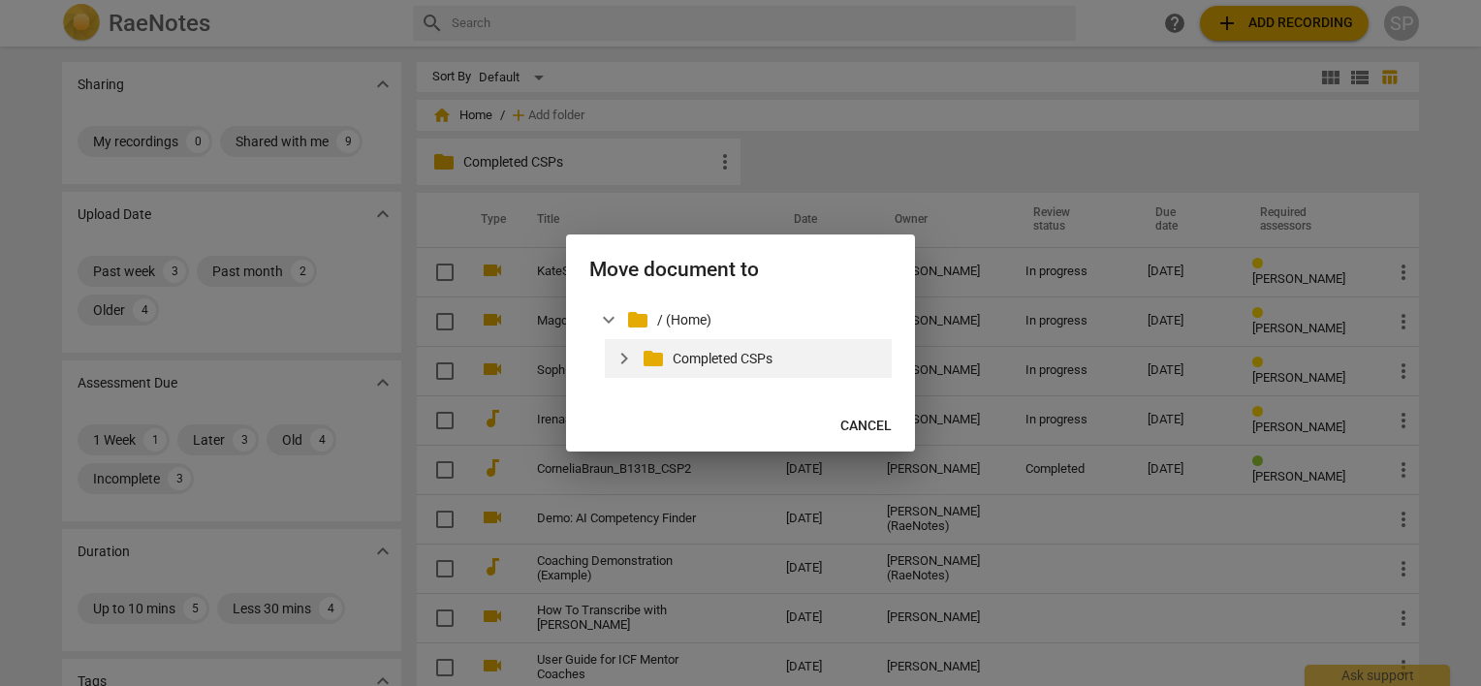
click at [717, 357] on p "Completed CSPs" at bounding box center [778, 359] width 211 height 20
